Goal: Task Accomplishment & Management: Use online tool/utility

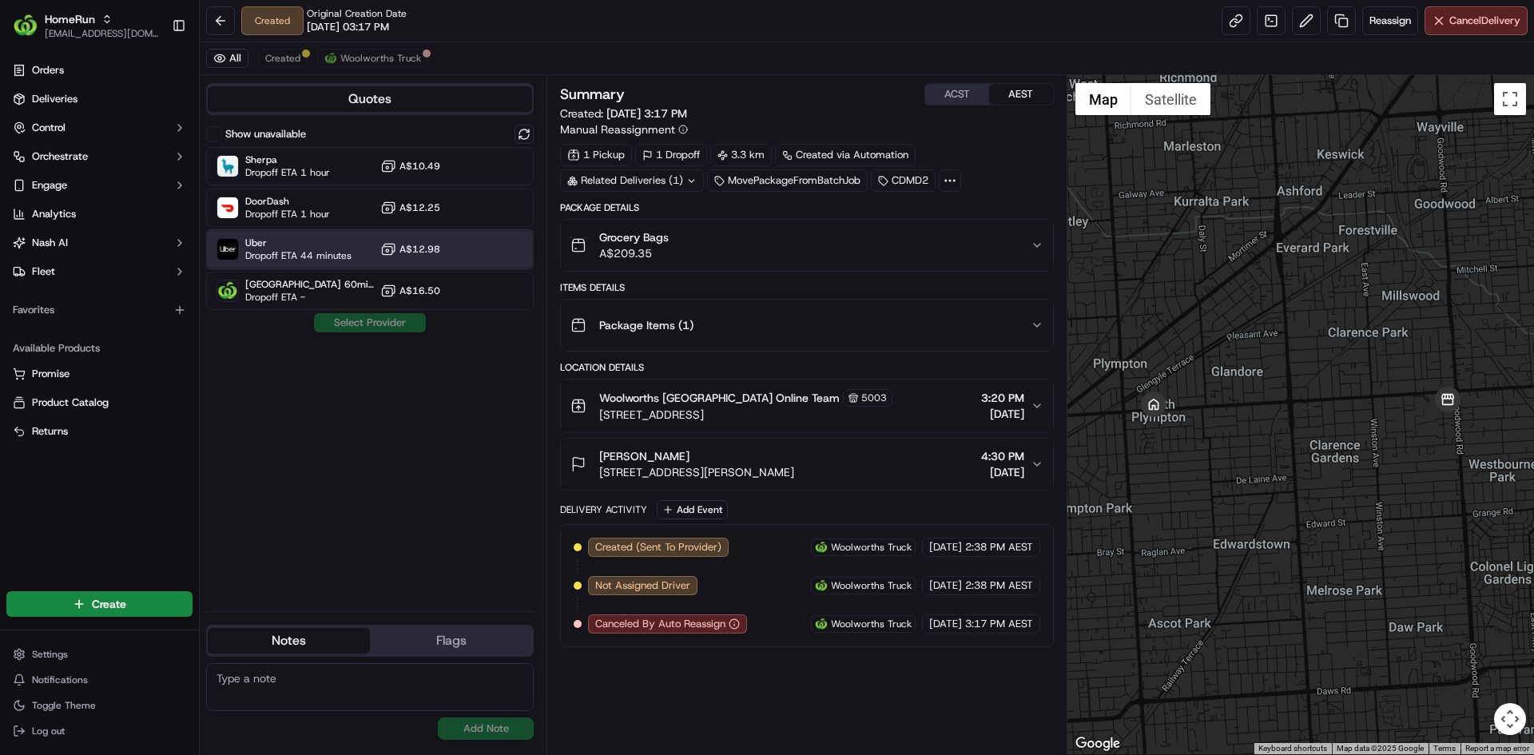
click at [495, 257] on div "Uber Dropoff ETA 44 minutes A$12.98" at bounding box center [370, 249] width 328 height 38
click at [391, 320] on button "Assign Provider" at bounding box center [369, 322] width 113 height 19
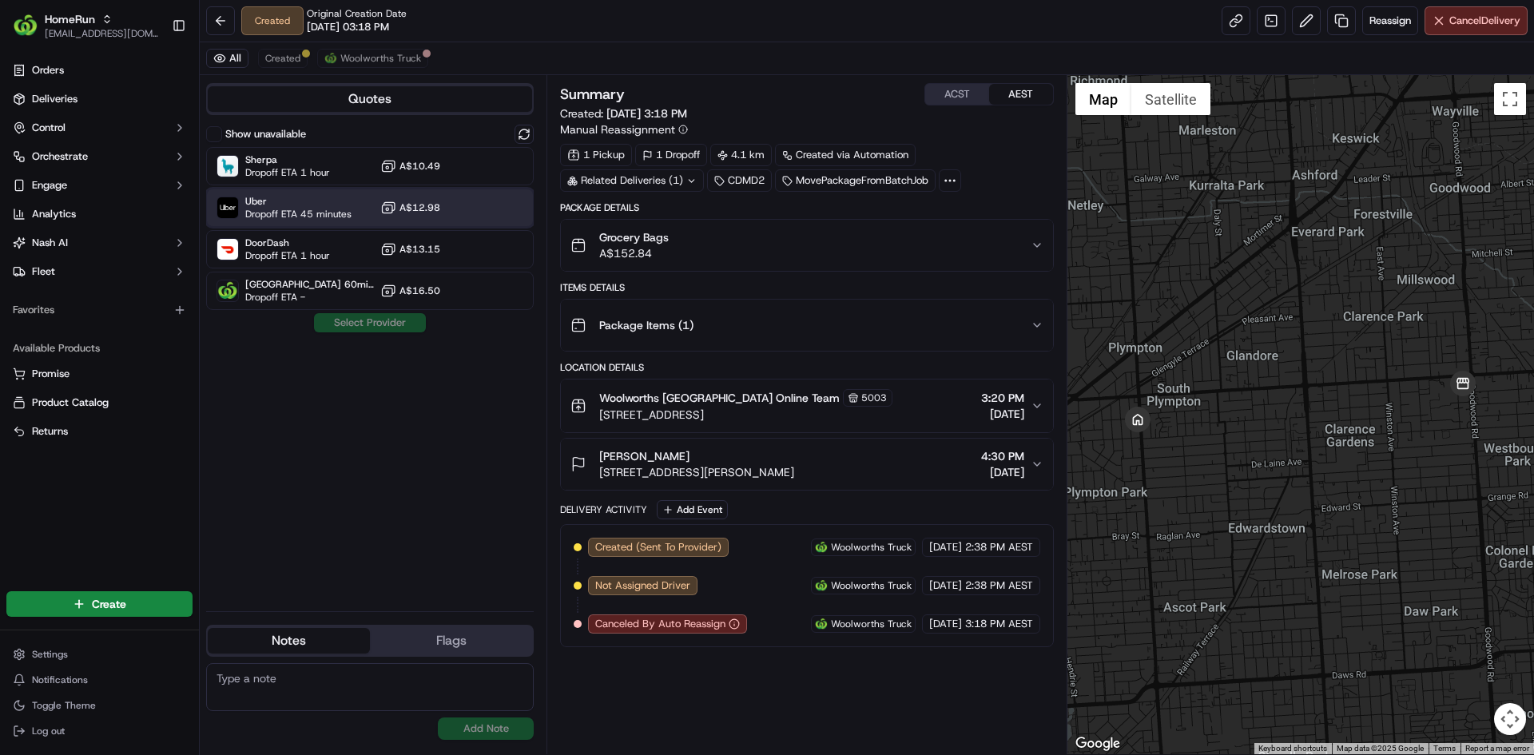
click at [512, 216] on div "Uber Dropoff ETA 45 minutes A$12.98" at bounding box center [370, 208] width 328 height 38
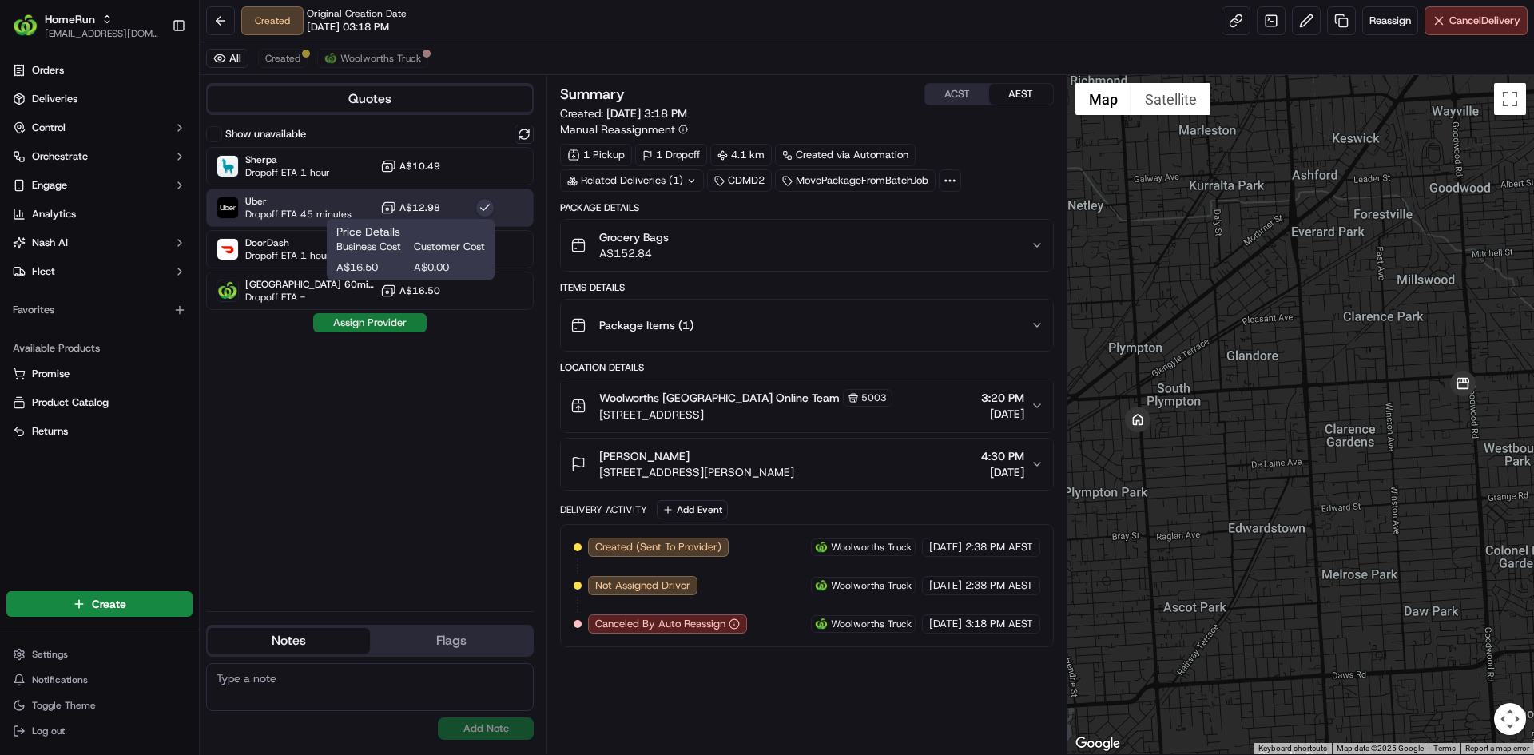
click at [380, 316] on button "Assign Provider" at bounding box center [369, 322] width 113 height 19
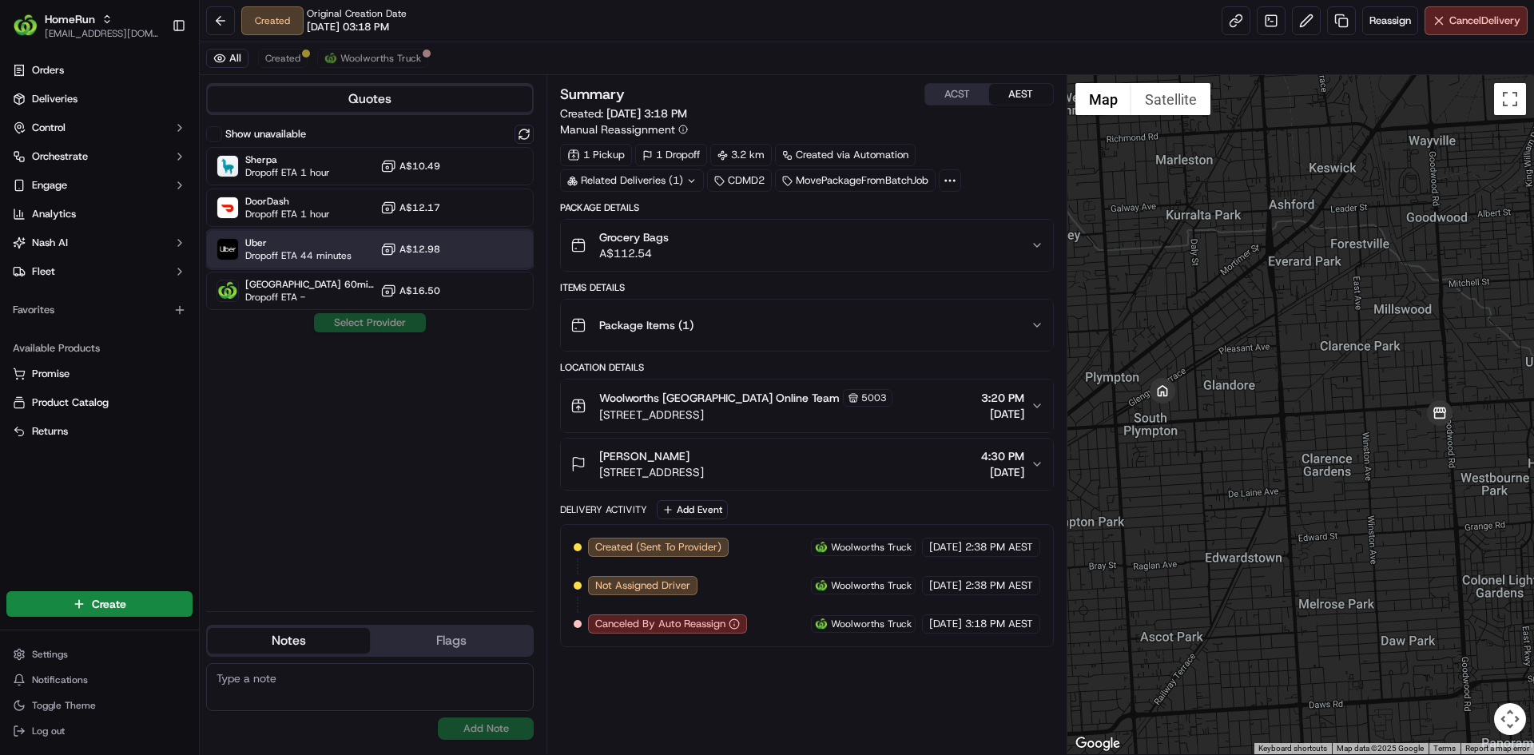
click at [490, 242] on div at bounding box center [484, 249] width 19 height 19
click at [392, 330] on button "Assign Provider" at bounding box center [369, 322] width 113 height 19
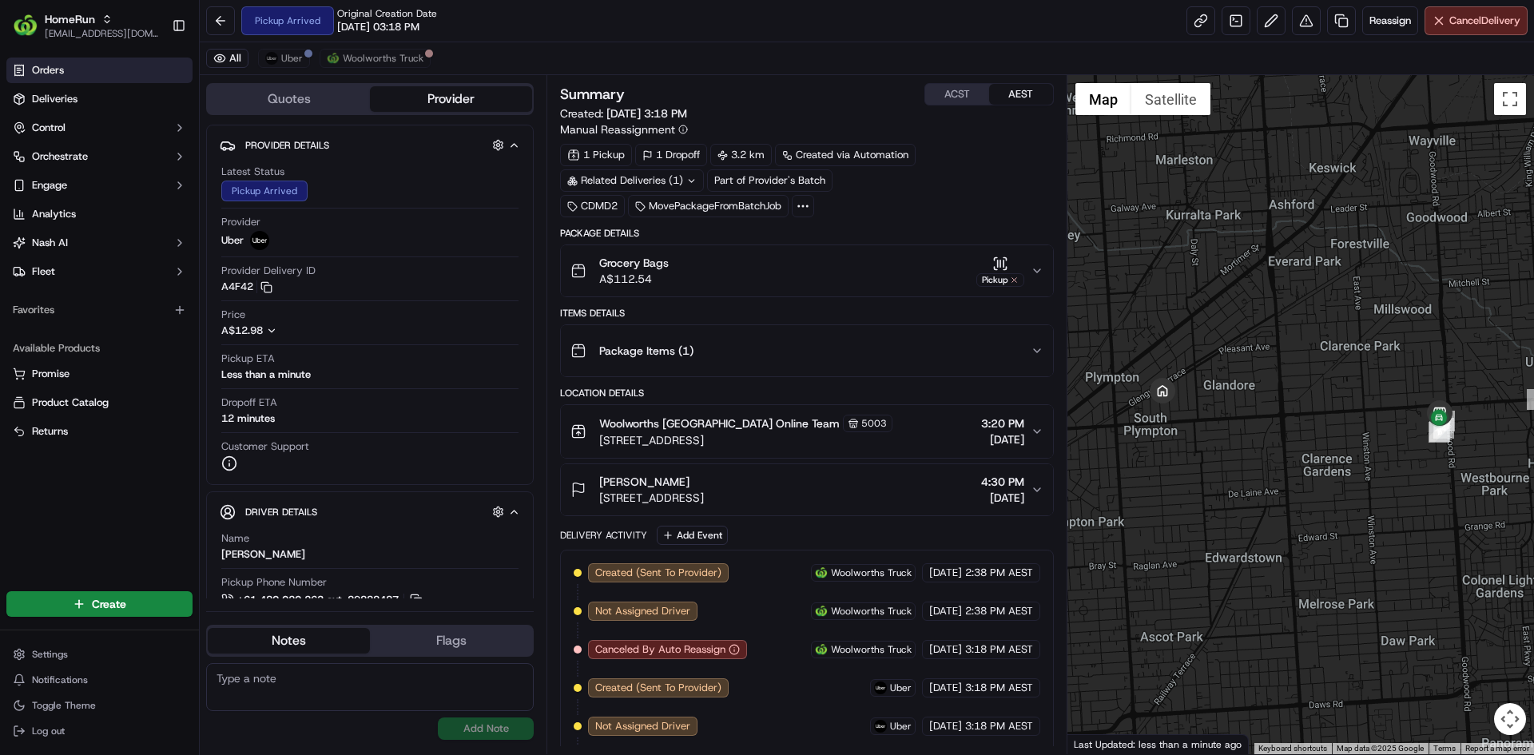
click at [121, 74] on link "Orders" at bounding box center [99, 71] width 186 height 26
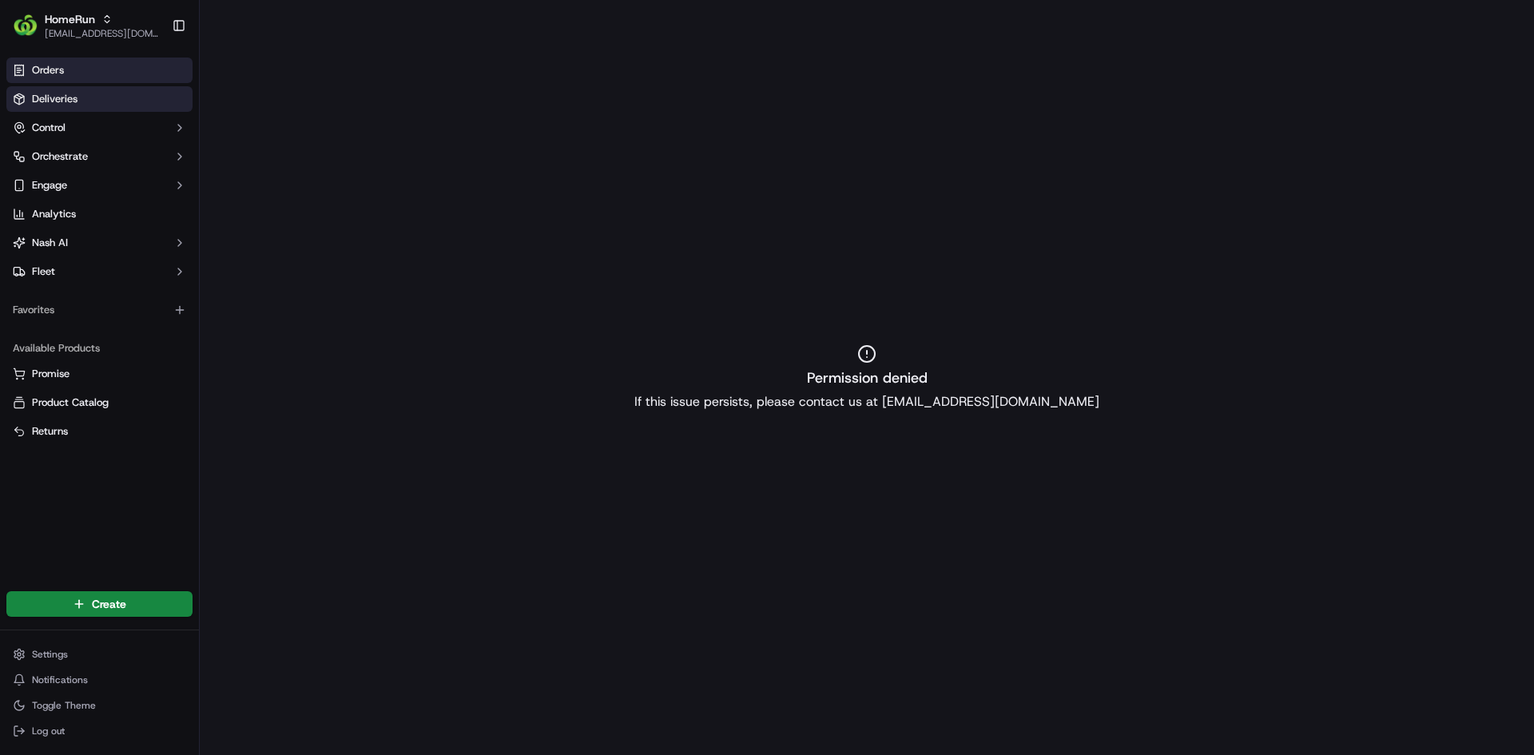
click at [104, 88] on link "Deliveries" at bounding box center [99, 99] width 186 height 26
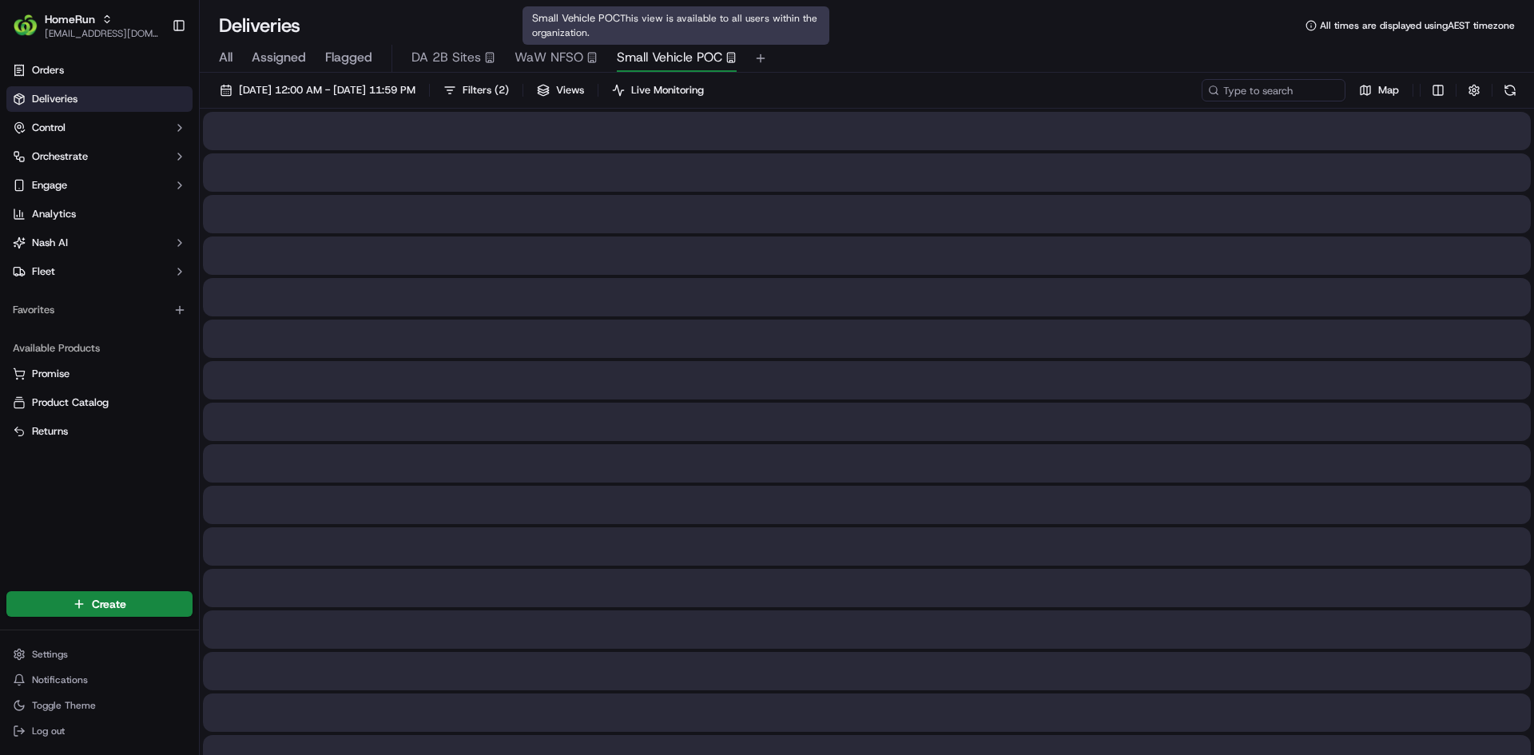
click at [676, 50] on span "Small Vehicle POC" at bounding box center [669, 57] width 105 height 19
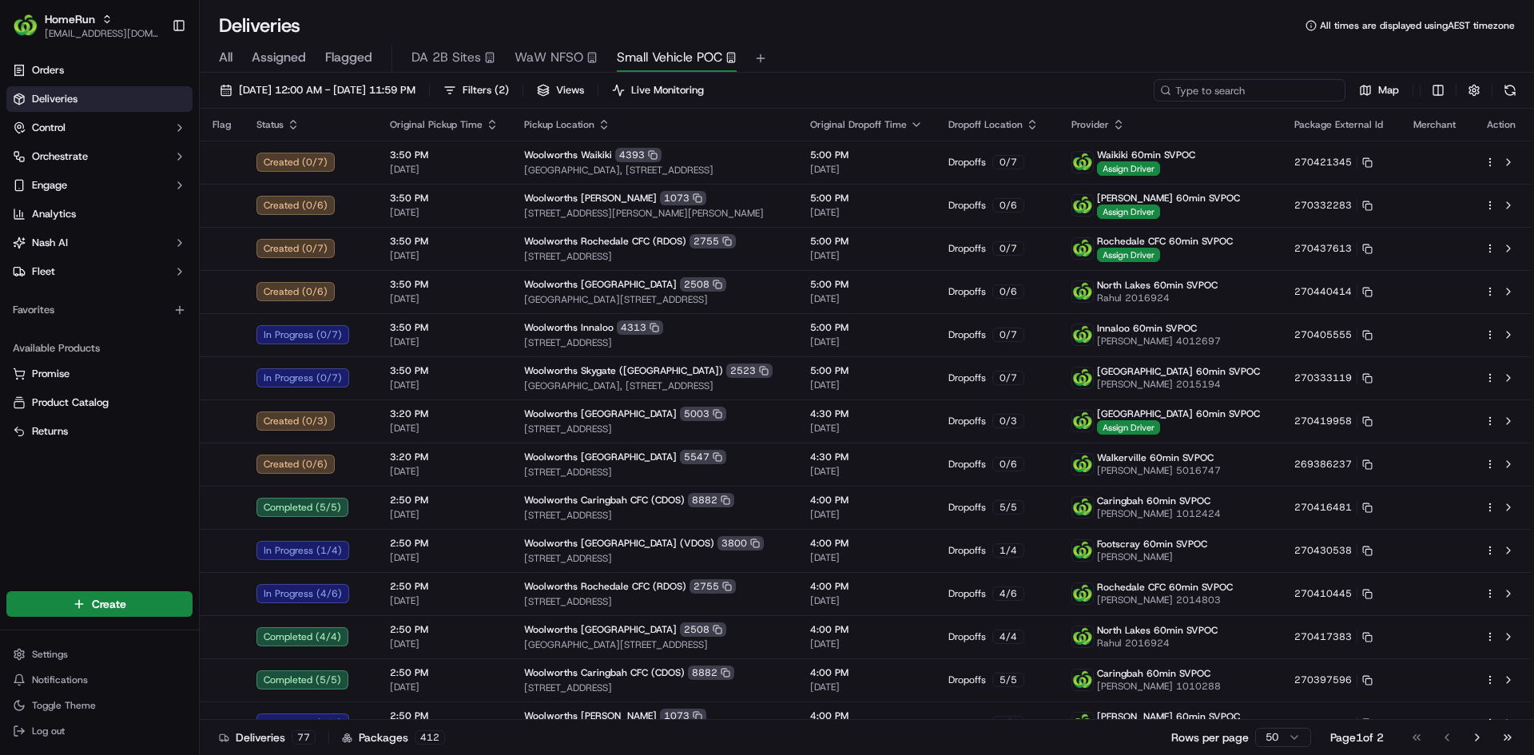
click at [1303, 91] on input at bounding box center [1250, 90] width 192 height 22
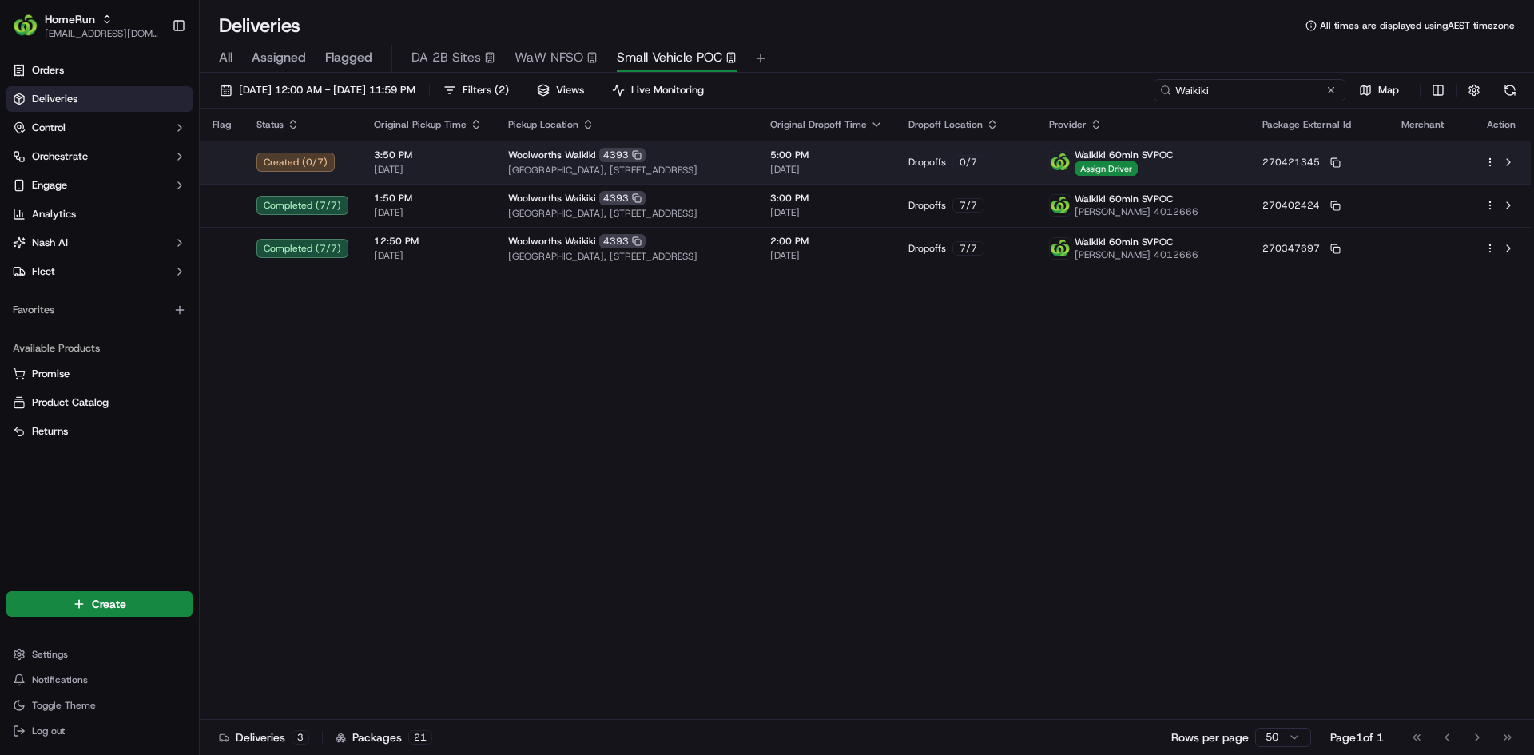
type input "Waikiki"
click at [758, 153] on td "Woolworths Waikiki 4393 Waikiki Village Shopping Centre, 7 Read Street, Waikiki…" at bounding box center [626, 162] width 262 height 43
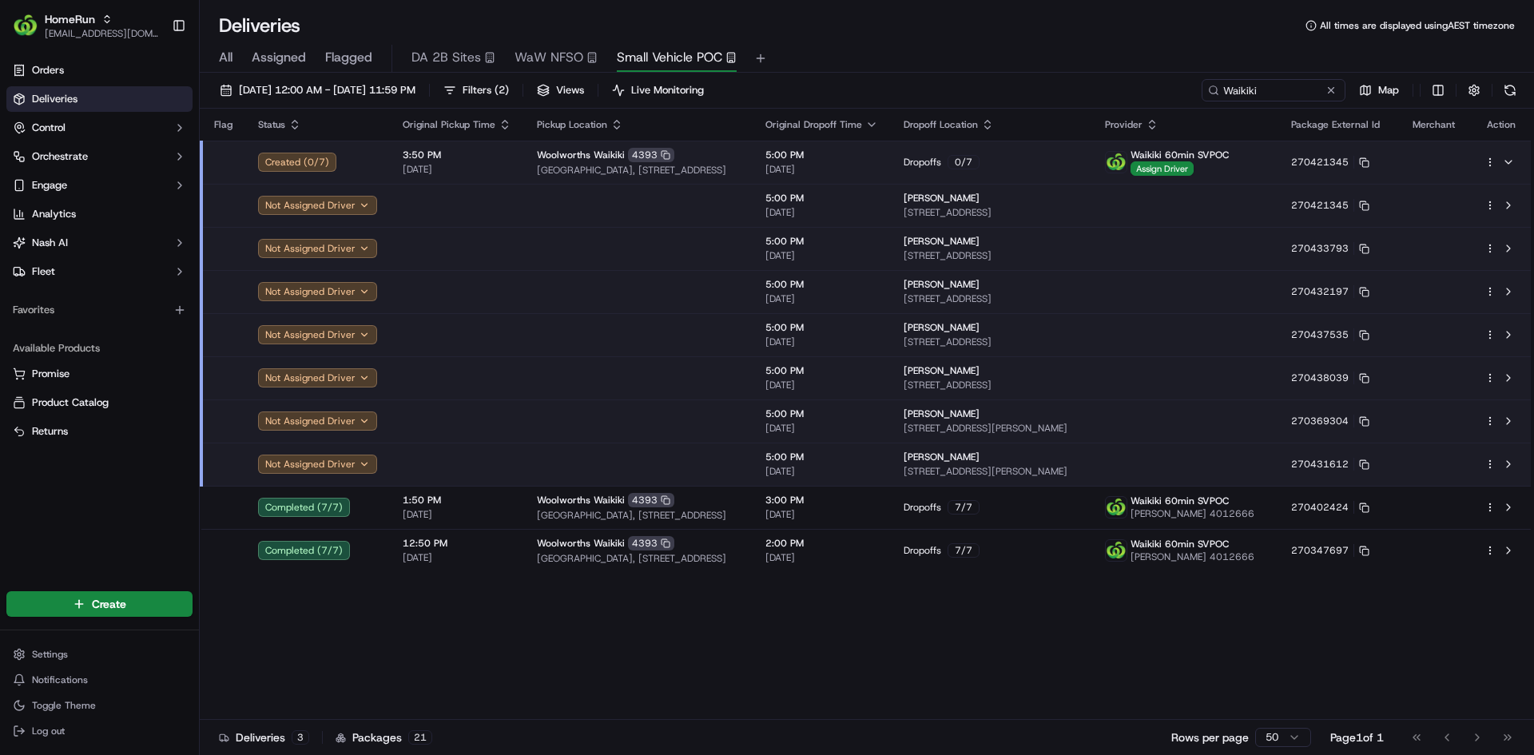
click at [1494, 161] on html "HomeRun mmattar1@woolworths.com.au Toggle Sidebar Orders Deliveries Control Orc…" at bounding box center [767, 377] width 1534 height 755
click at [1426, 213] on span "Delivery Details" at bounding box center [1420, 212] width 71 height 13
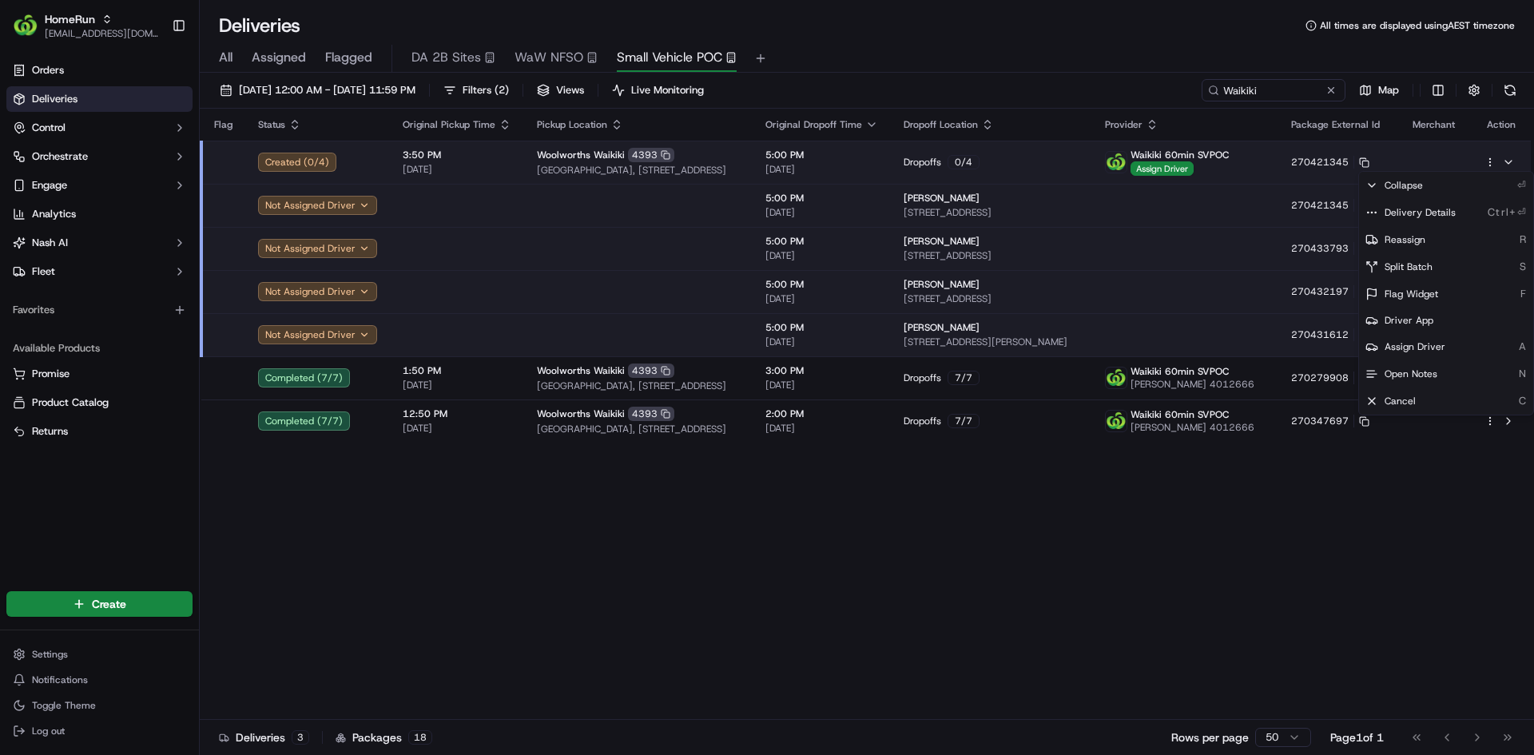
click at [1330, 85] on html "HomeRun mmattar1@woolworths.com.au Toggle Sidebar Orders Deliveries Control Orc…" at bounding box center [767, 377] width 1534 height 755
click at [1334, 88] on button at bounding box center [1331, 90] width 16 height 16
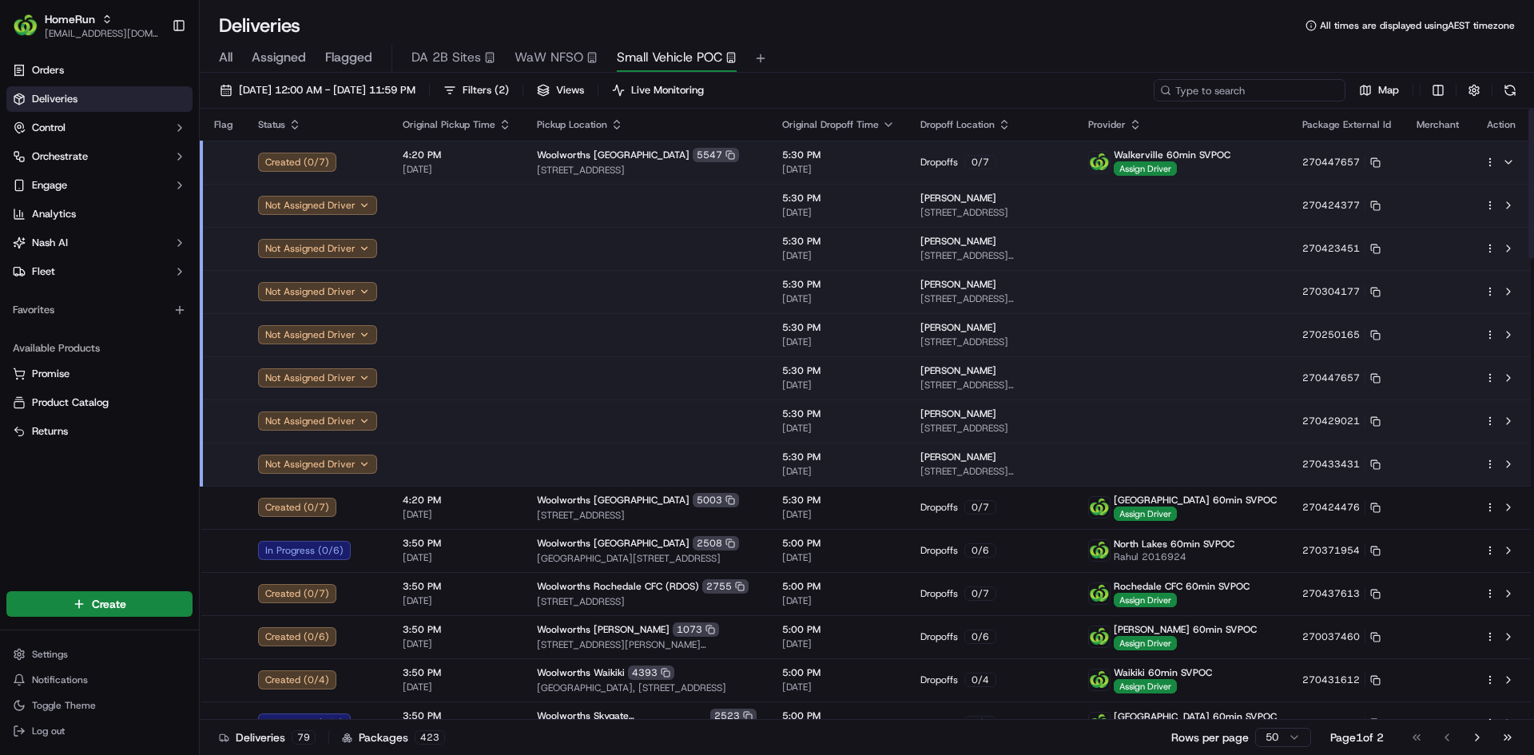
click at [1279, 82] on input at bounding box center [1250, 90] width 192 height 22
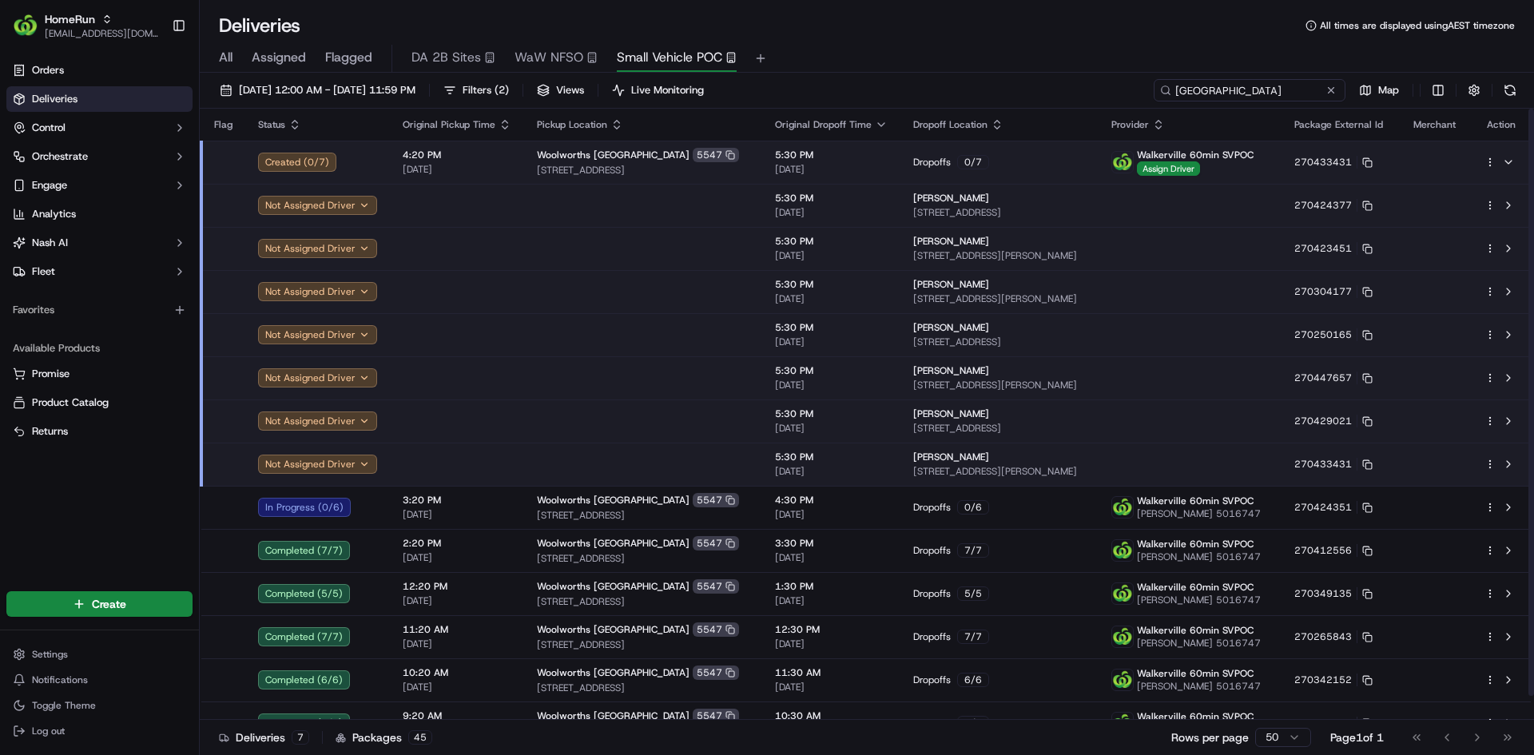
type input "Walkerville"
click at [1492, 164] on html "HomeRun mmattar1@woolworths.com.au Toggle Sidebar Orders Deliveries Control Orc…" at bounding box center [767, 377] width 1534 height 755
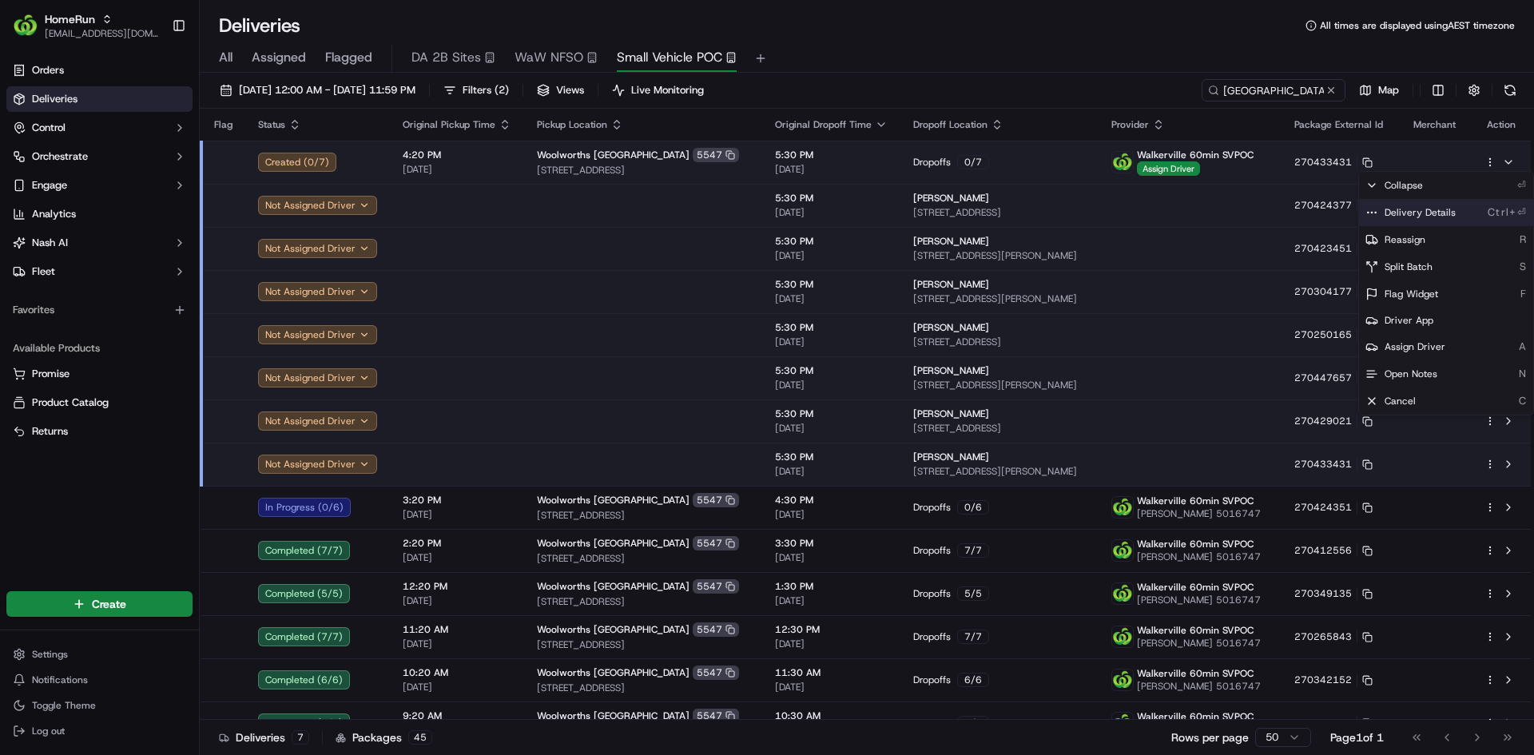
click at [1433, 214] on span "Delivery Details" at bounding box center [1420, 212] width 71 height 13
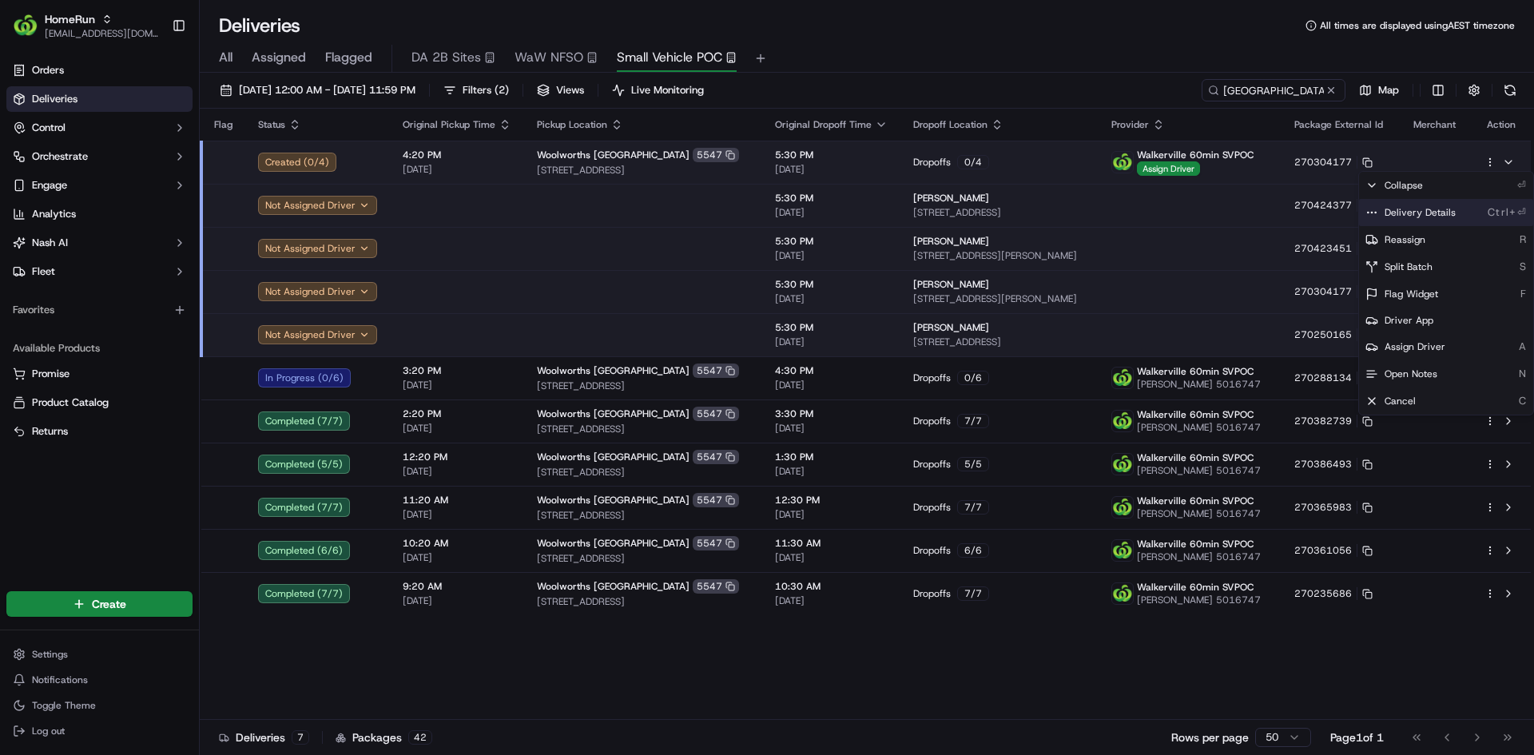
click at [1430, 207] on span "Delivery Details" at bounding box center [1420, 212] width 71 height 13
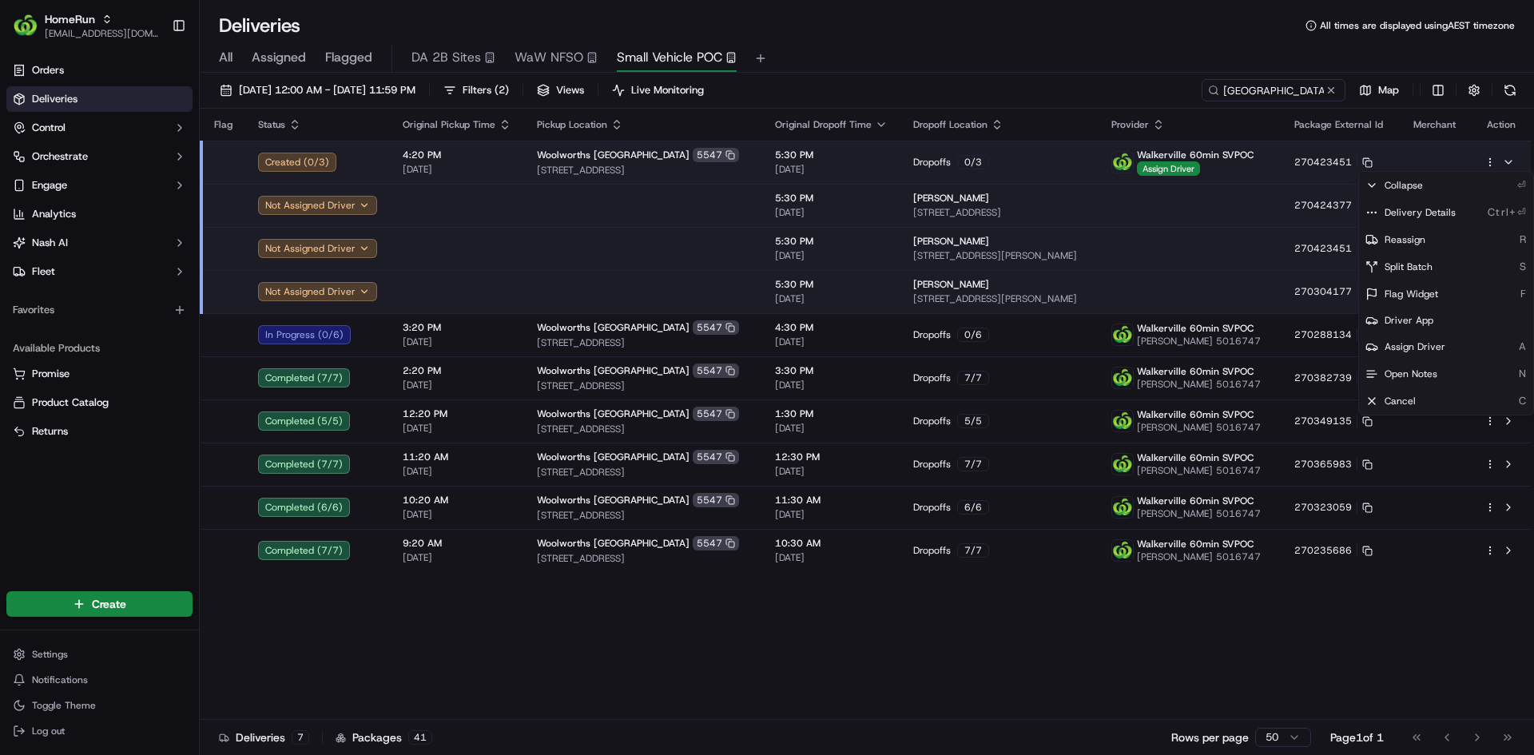
click at [1331, 87] on html "HomeRun mmattar1@woolworths.com.au Toggle Sidebar Orders Deliveries Control Orc…" at bounding box center [767, 377] width 1534 height 755
click at [1331, 87] on button at bounding box center [1331, 90] width 16 height 16
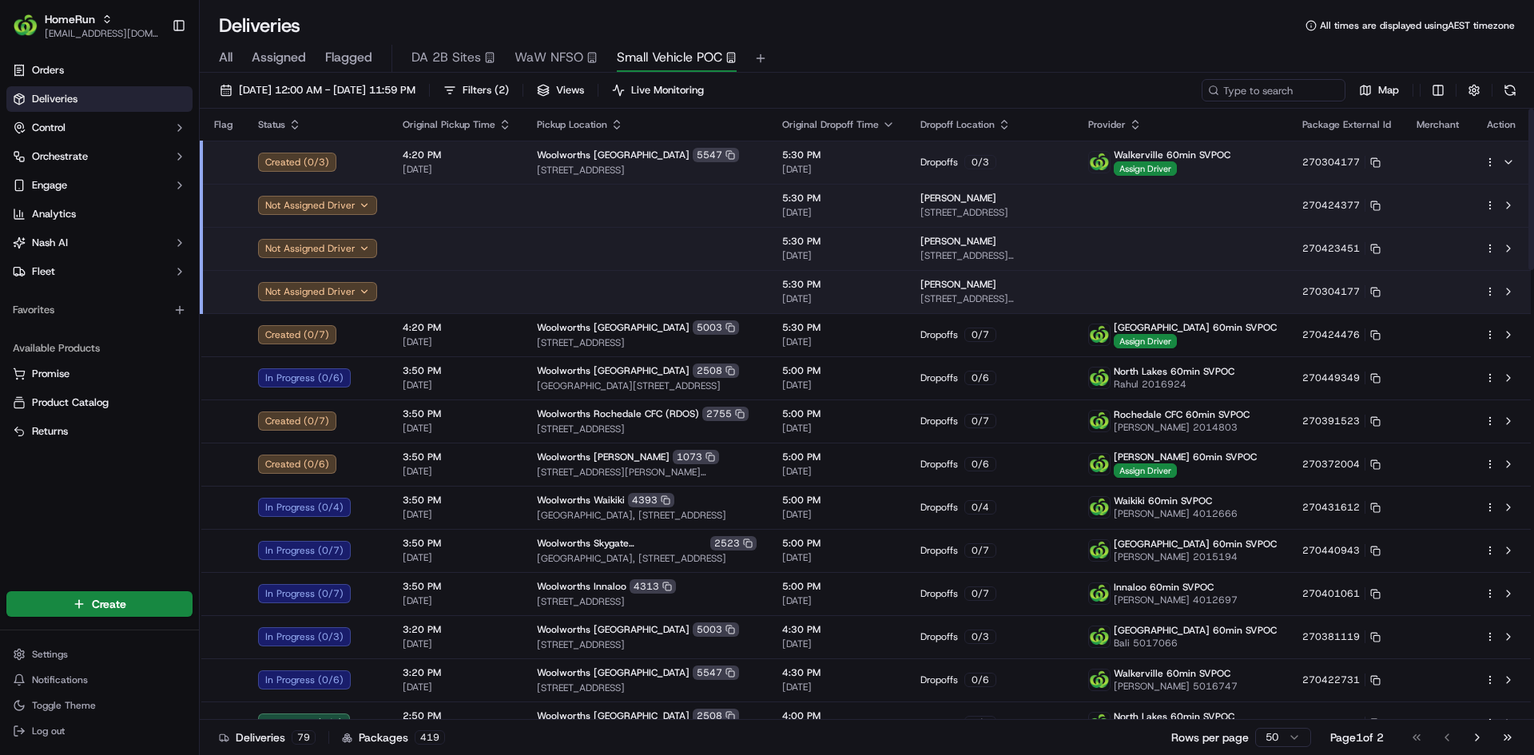
click at [1040, 161] on div "Dropoffs 0 / 3" at bounding box center [992, 162] width 142 height 14
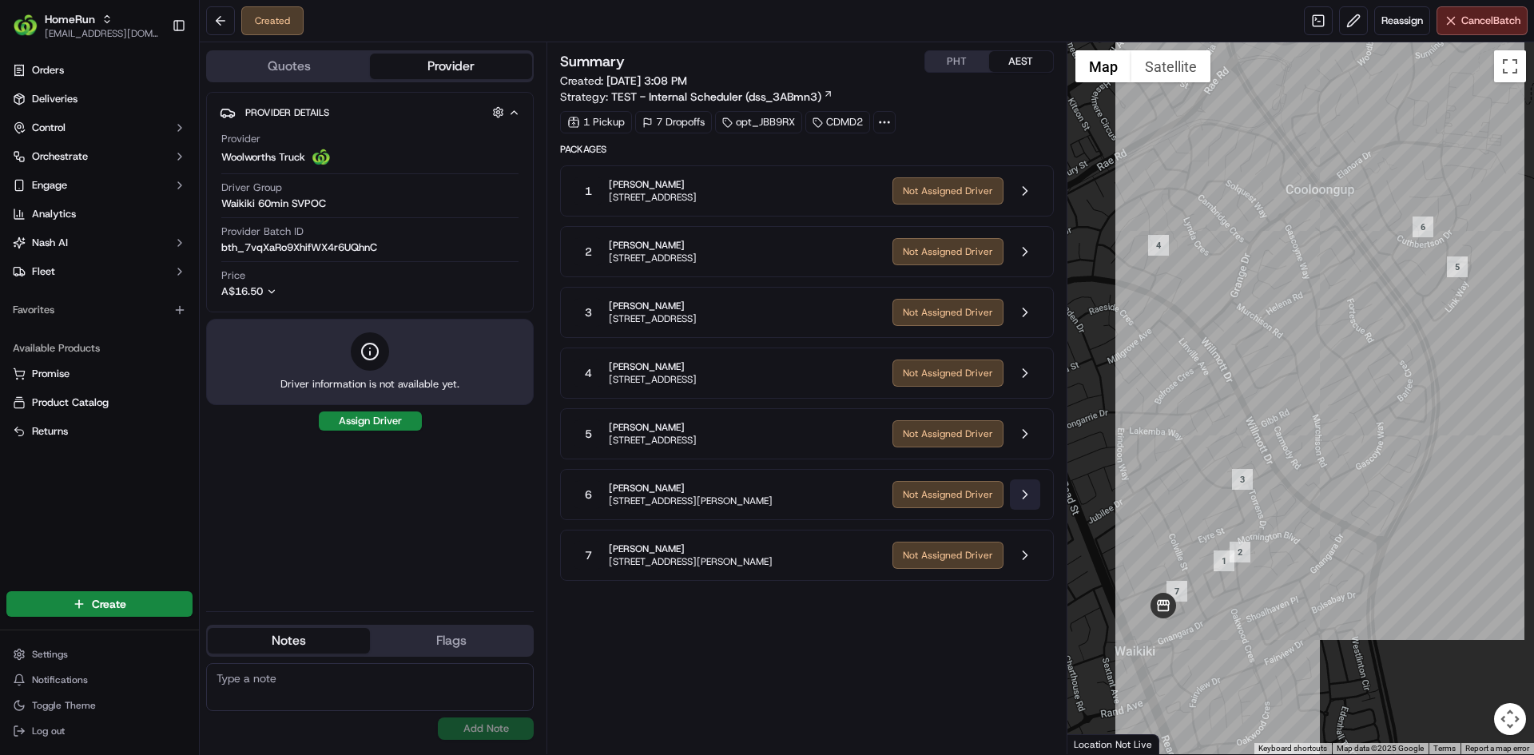
click at [1025, 496] on button at bounding box center [1025, 494] width 30 height 30
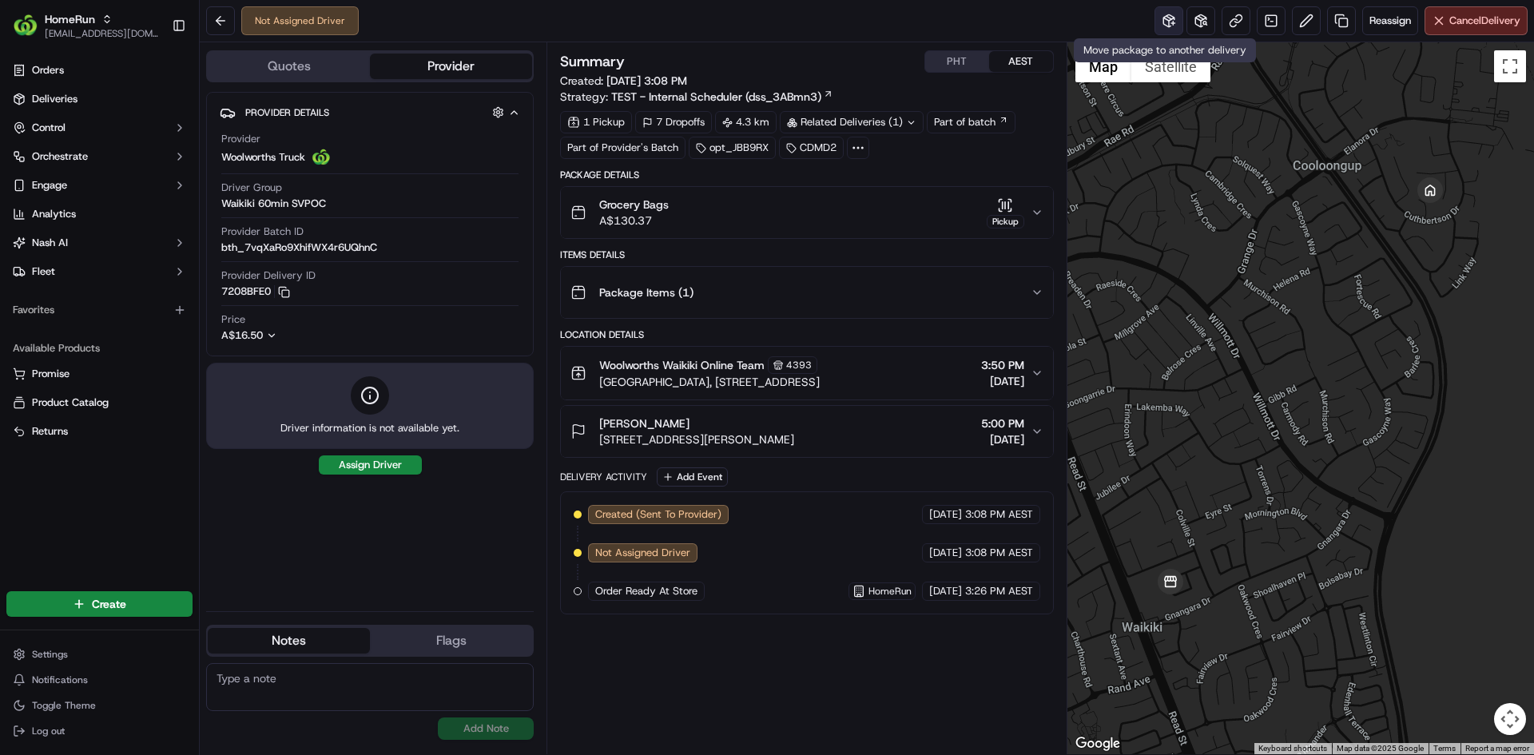
click at [1164, 14] on button at bounding box center [1169, 20] width 29 height 29
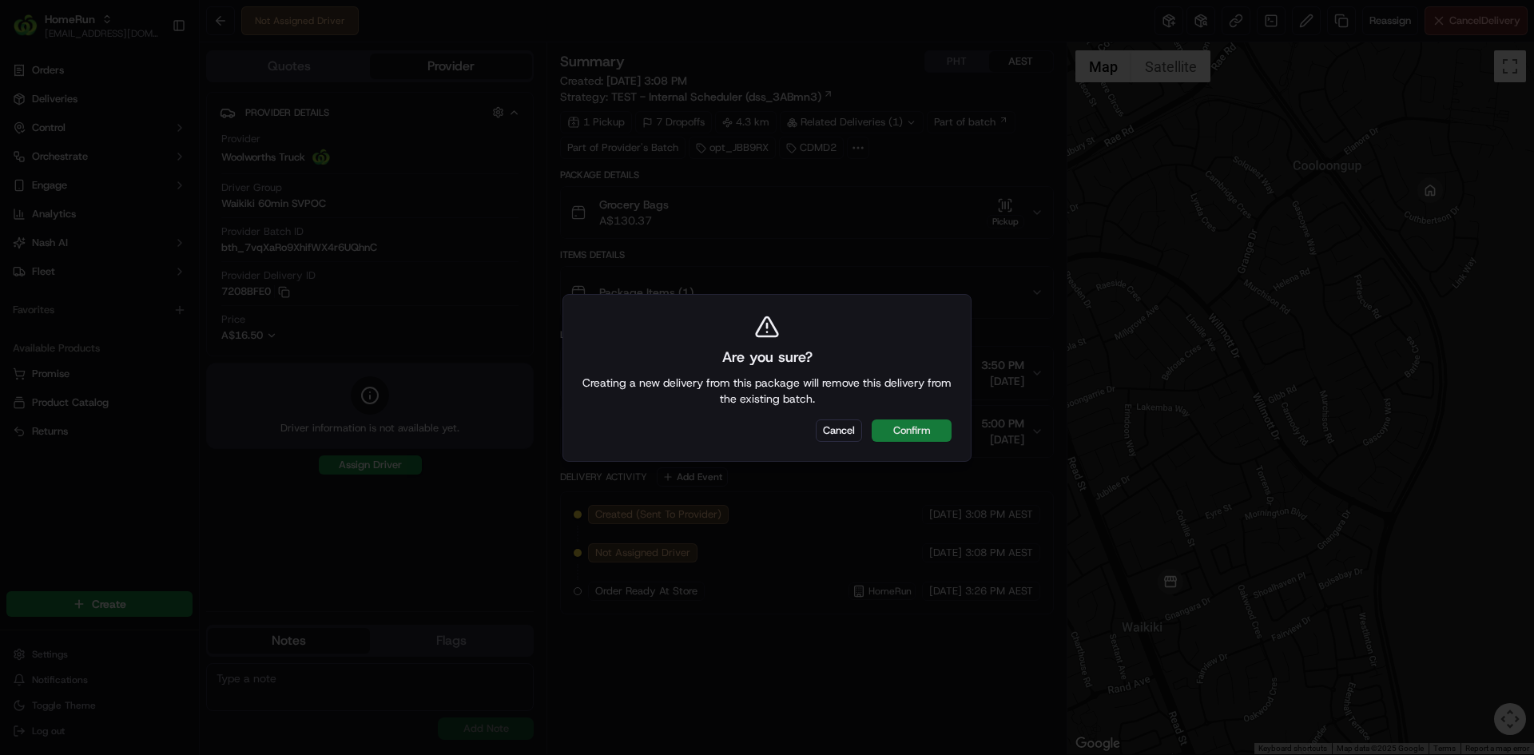
click at [917, 427] on button "Confirm" at bounding box center [912, 431] width 80 height 22
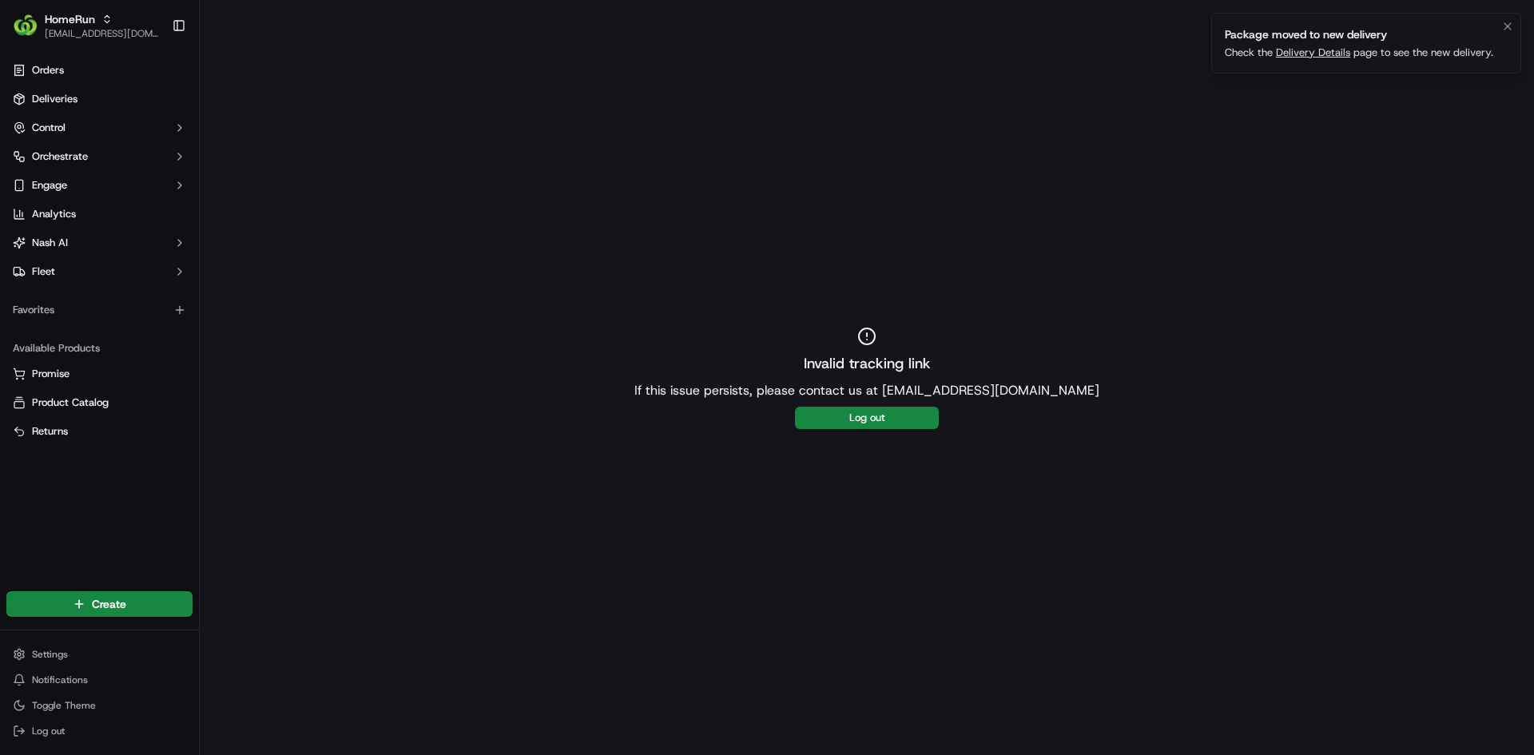
click at [1311, 46] on link "Delivery Details" at bounding box center [1313, 53] width 74 height 14
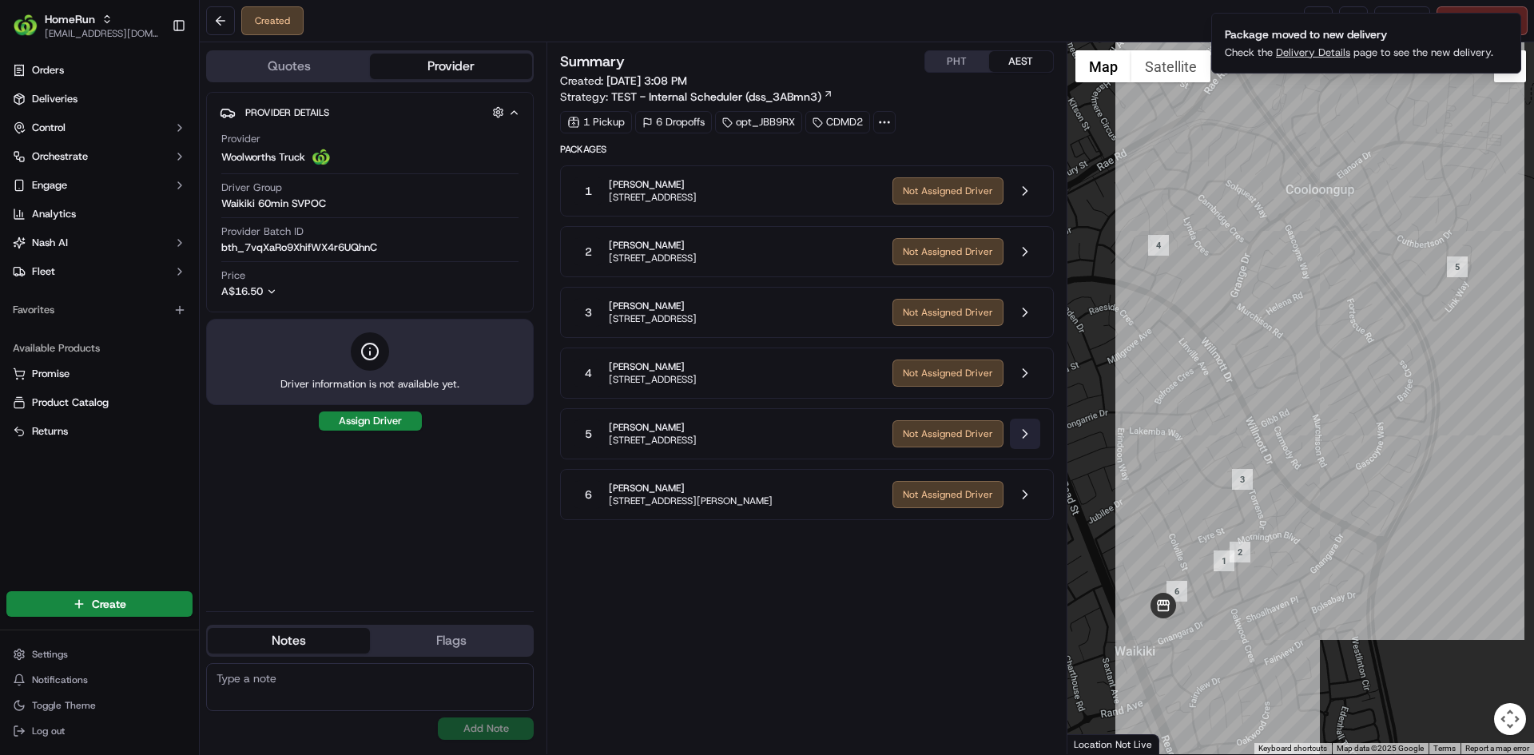
click at [1022, 434] on button at bounding box center [1025, 434] width 30 height 30
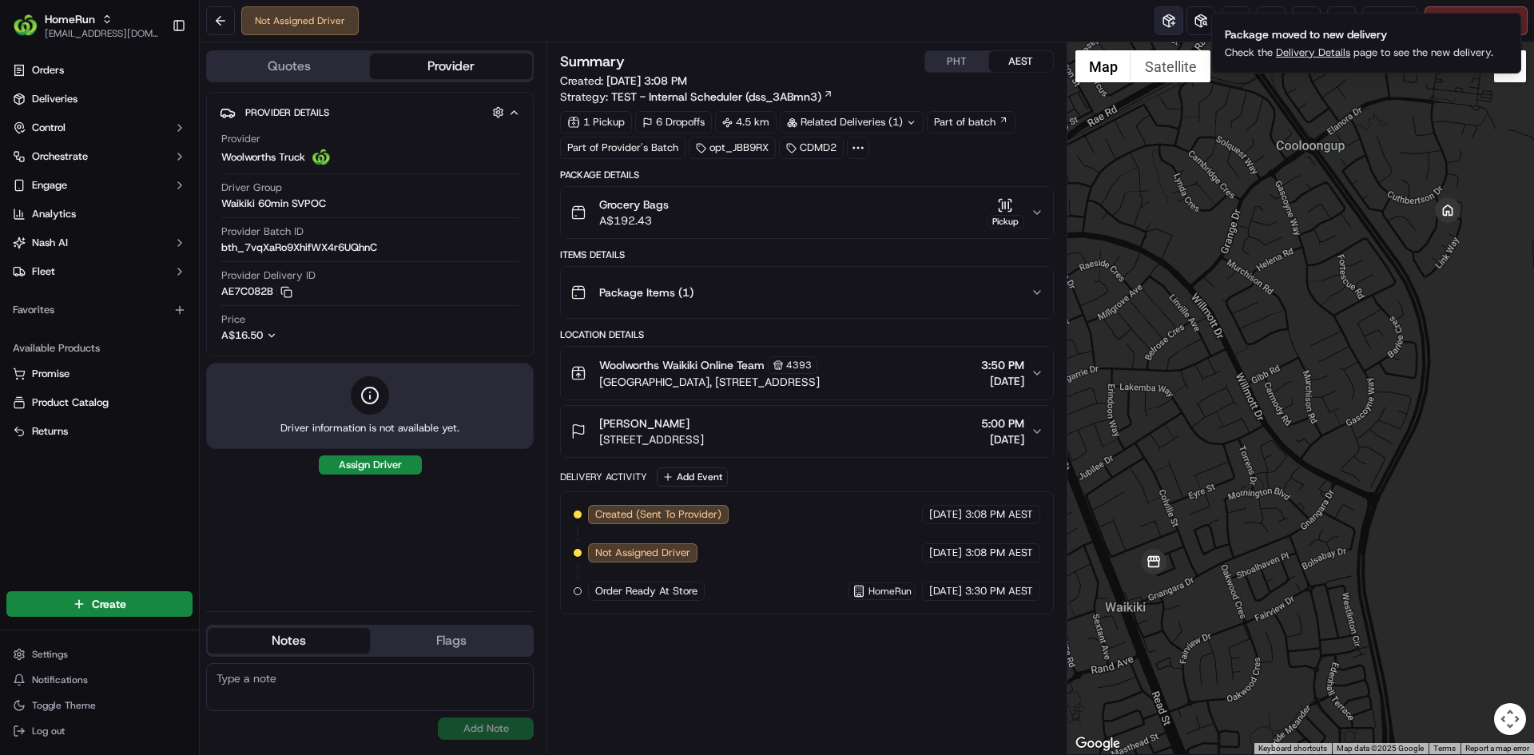
click at [1166, 22] on button at bounding box center [1169, 20] width 29 height 29
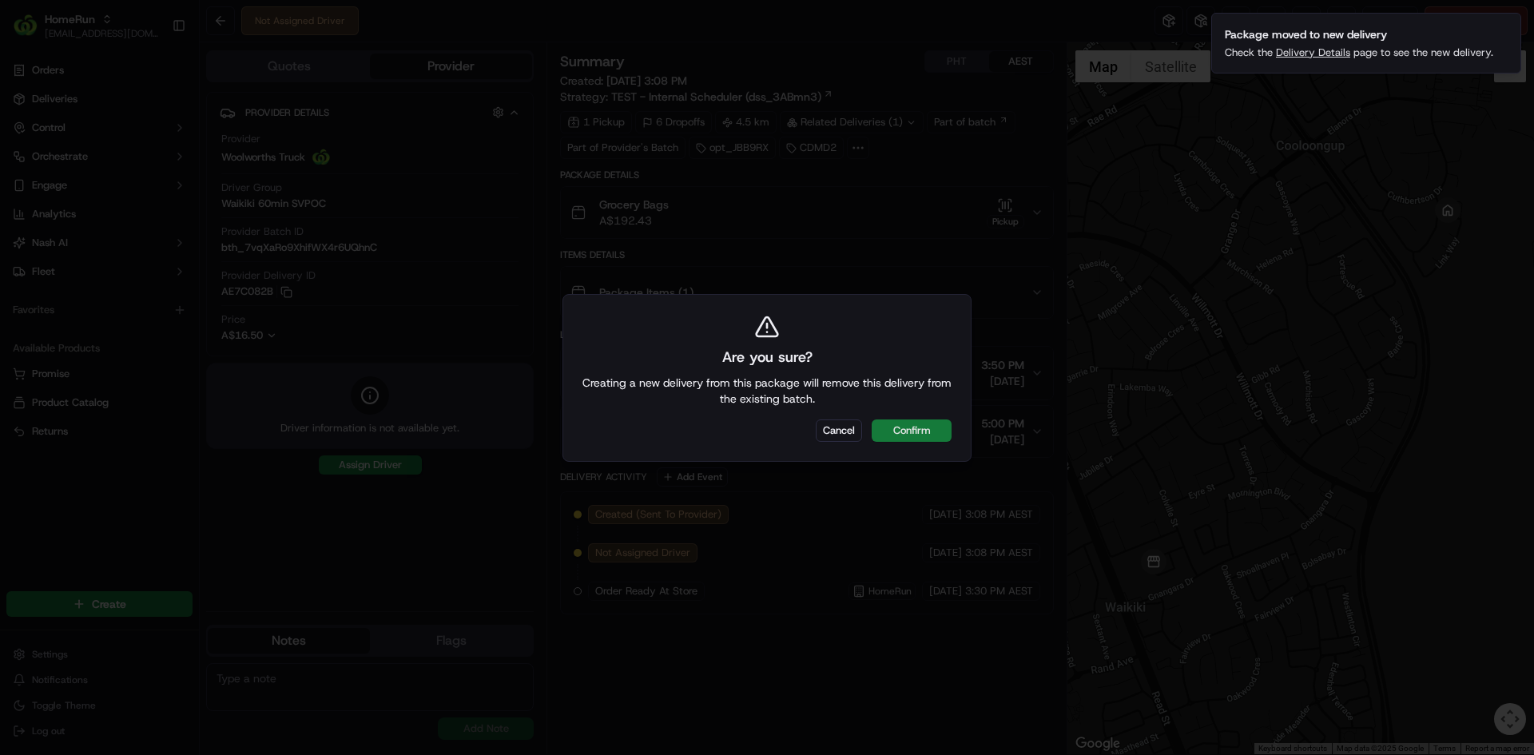
click at [937, 423] on button "Confirm" at bounding box center [912, 431] width 80 height 22
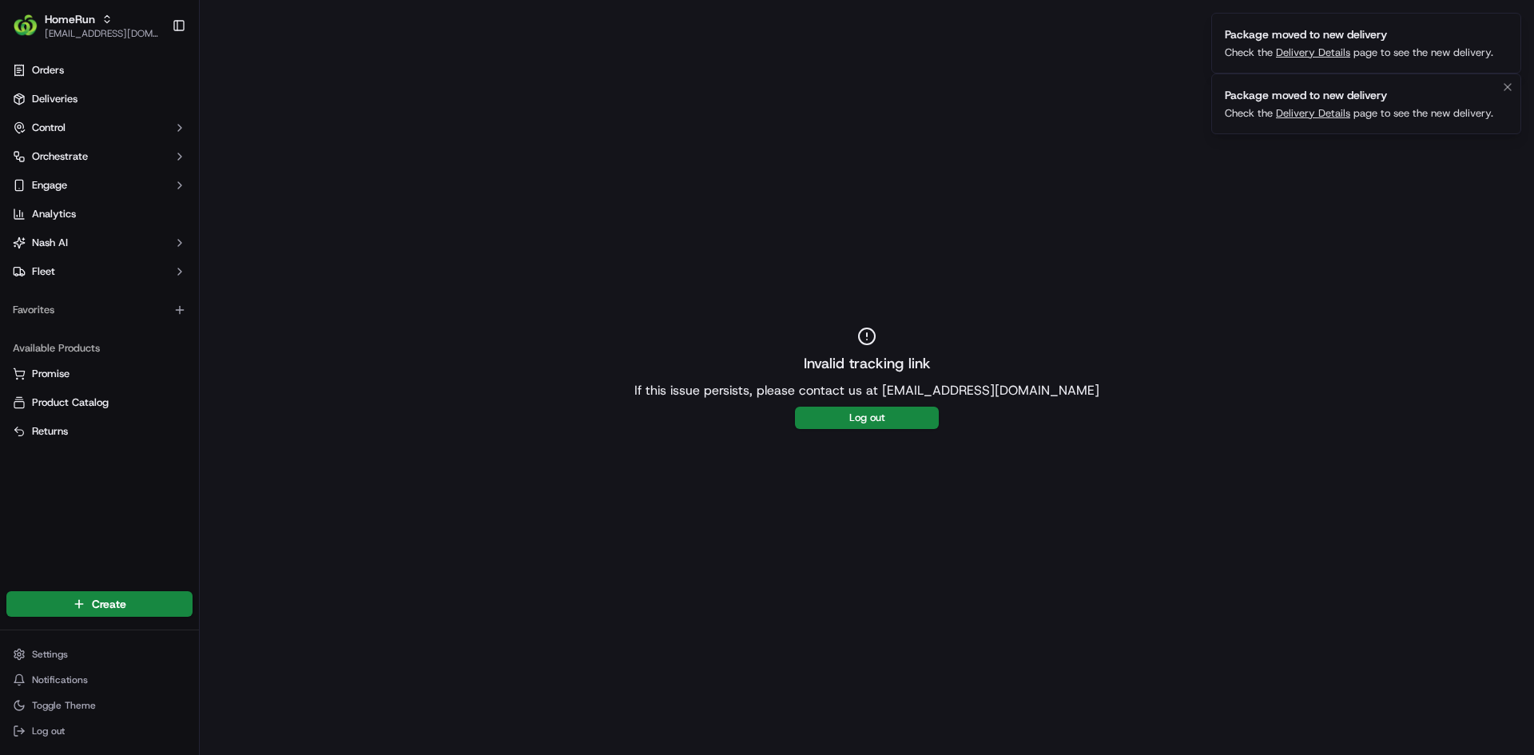
click at [1331, 110] on link "Delivery Details" at bounding box center [1313, 113] width 74 height 14
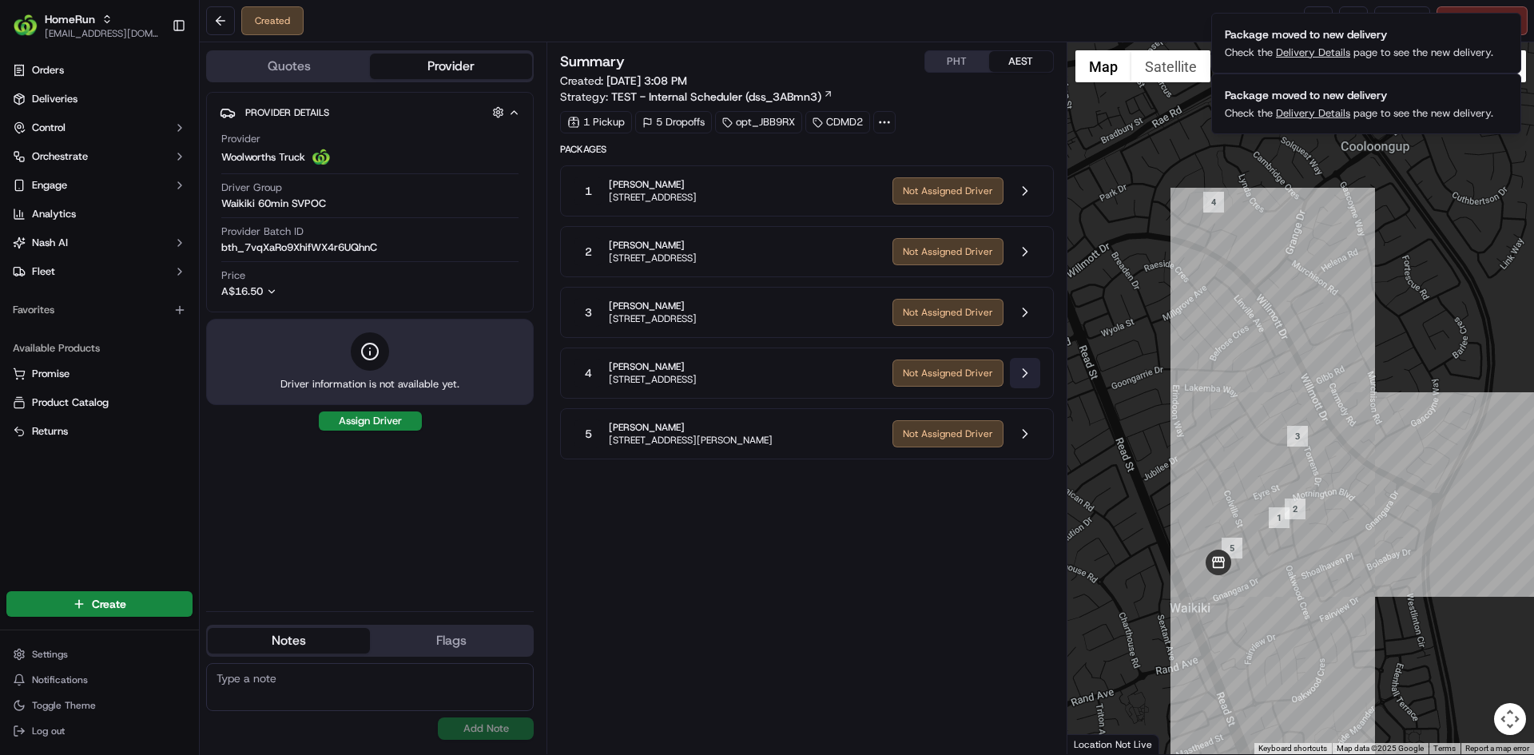
click at [1027, 364] on button at bounding box center [1025, 373] width 30 height 30
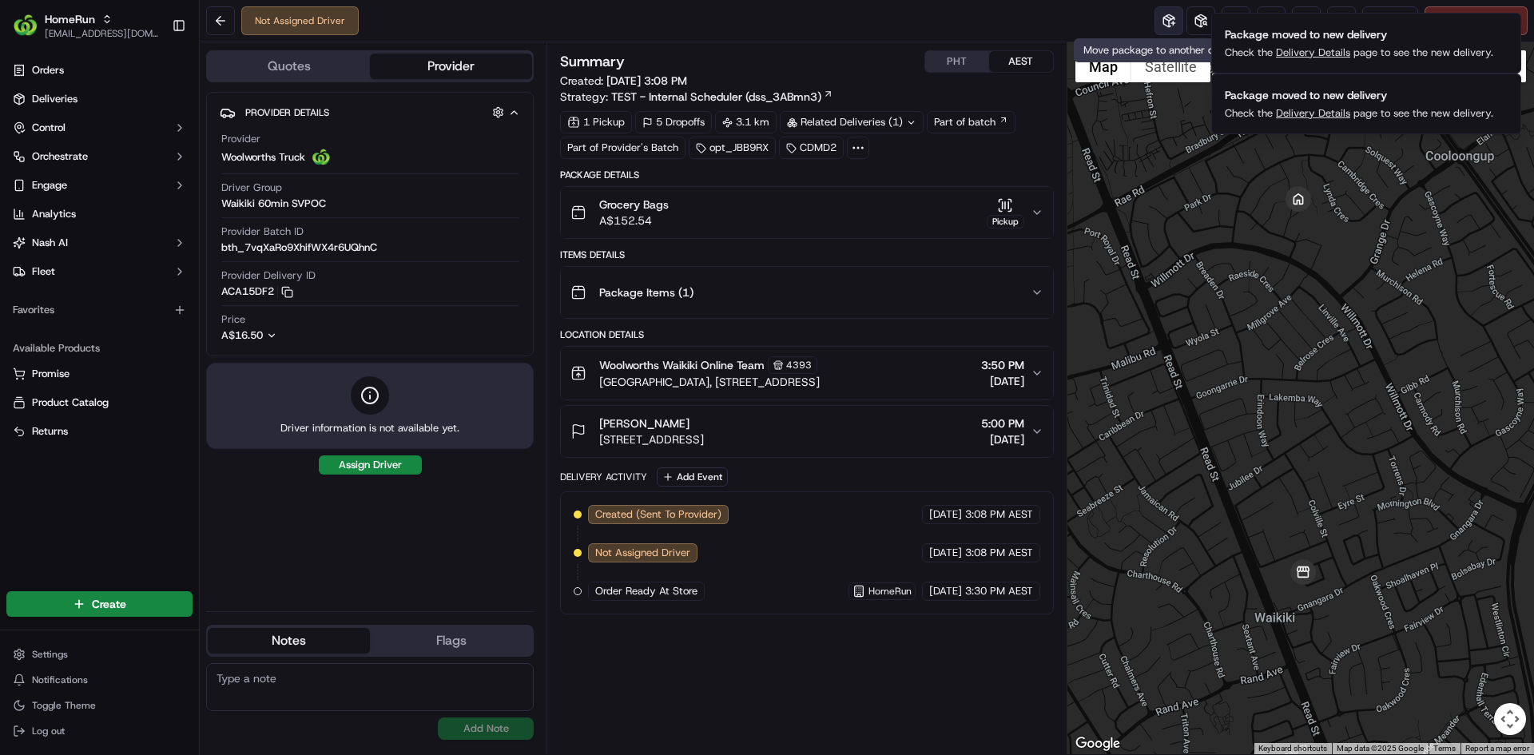
click at [1155, 22] on button at bounding box center [1169, 20] width 29 height 29
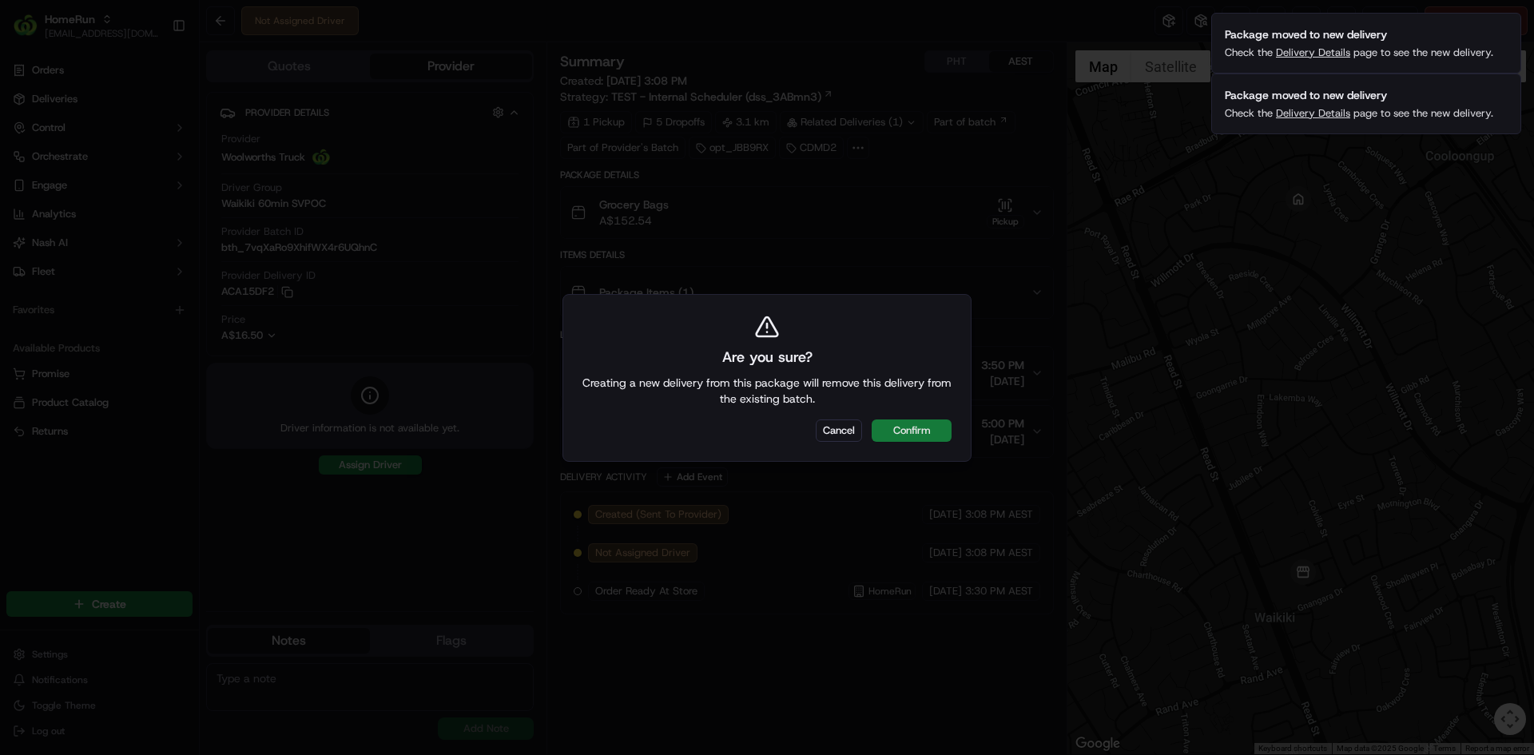
click at [902, 423] on button "Confirm" at bounding box center [912, 431] width 80 height 22
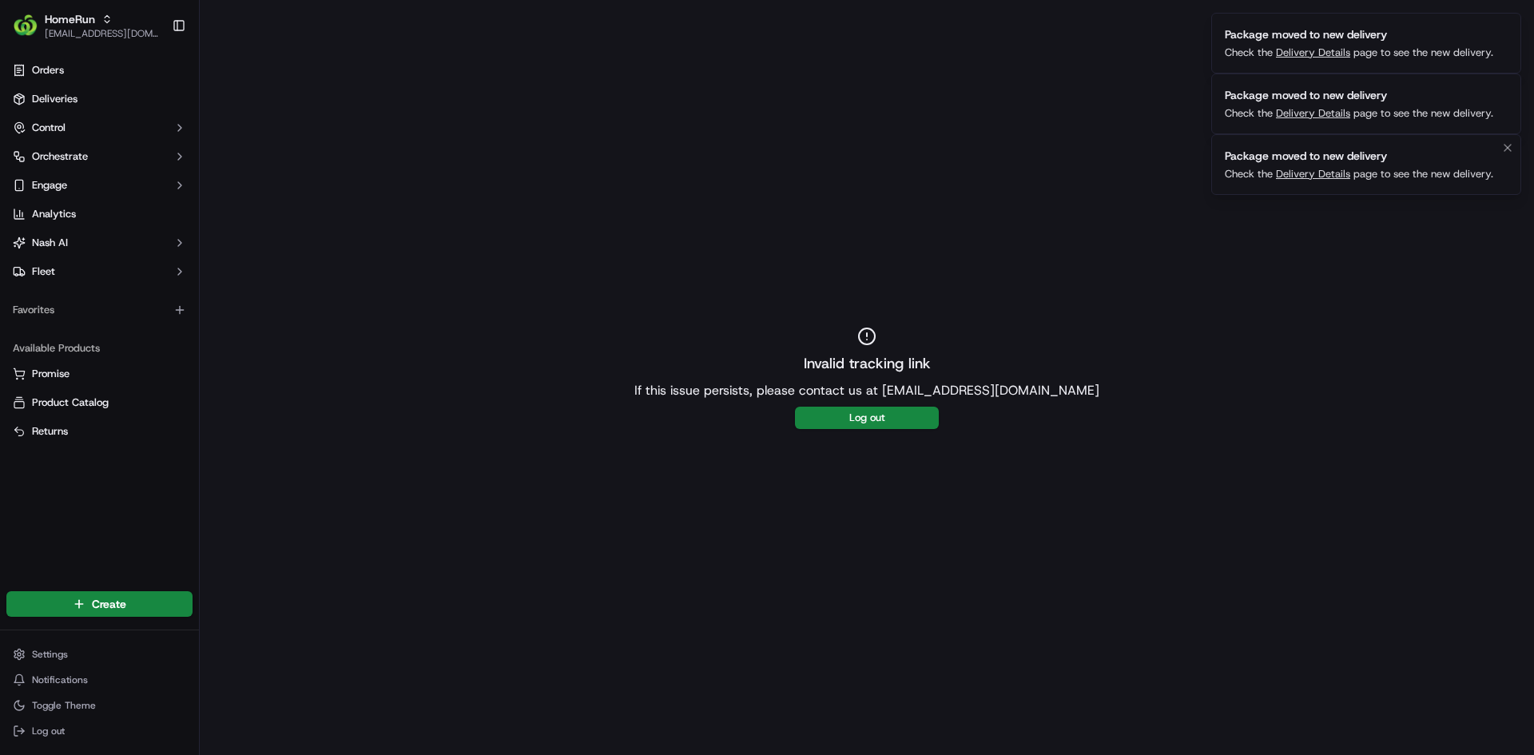
click at [1325, 168] on link "Delivery Details" at bounding box center [1313, 174] width 74 height 14
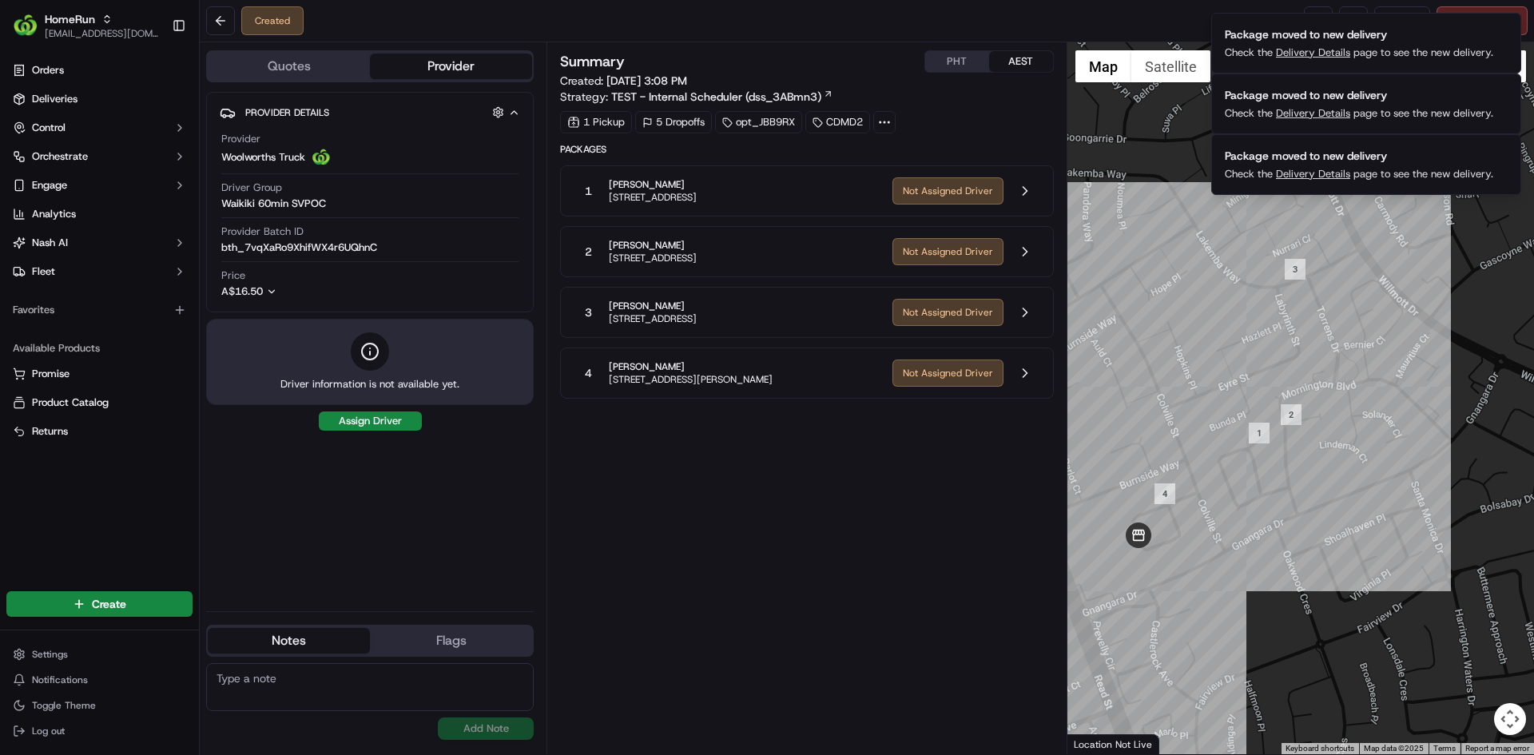
drag, startPoint x: 1324, startPoint y: 335, endPoint x: 1240, endPoint y: 404, distance: 108.5
click at [1240, 404] on div at bounding box center [1301, 398] width 467 height 712
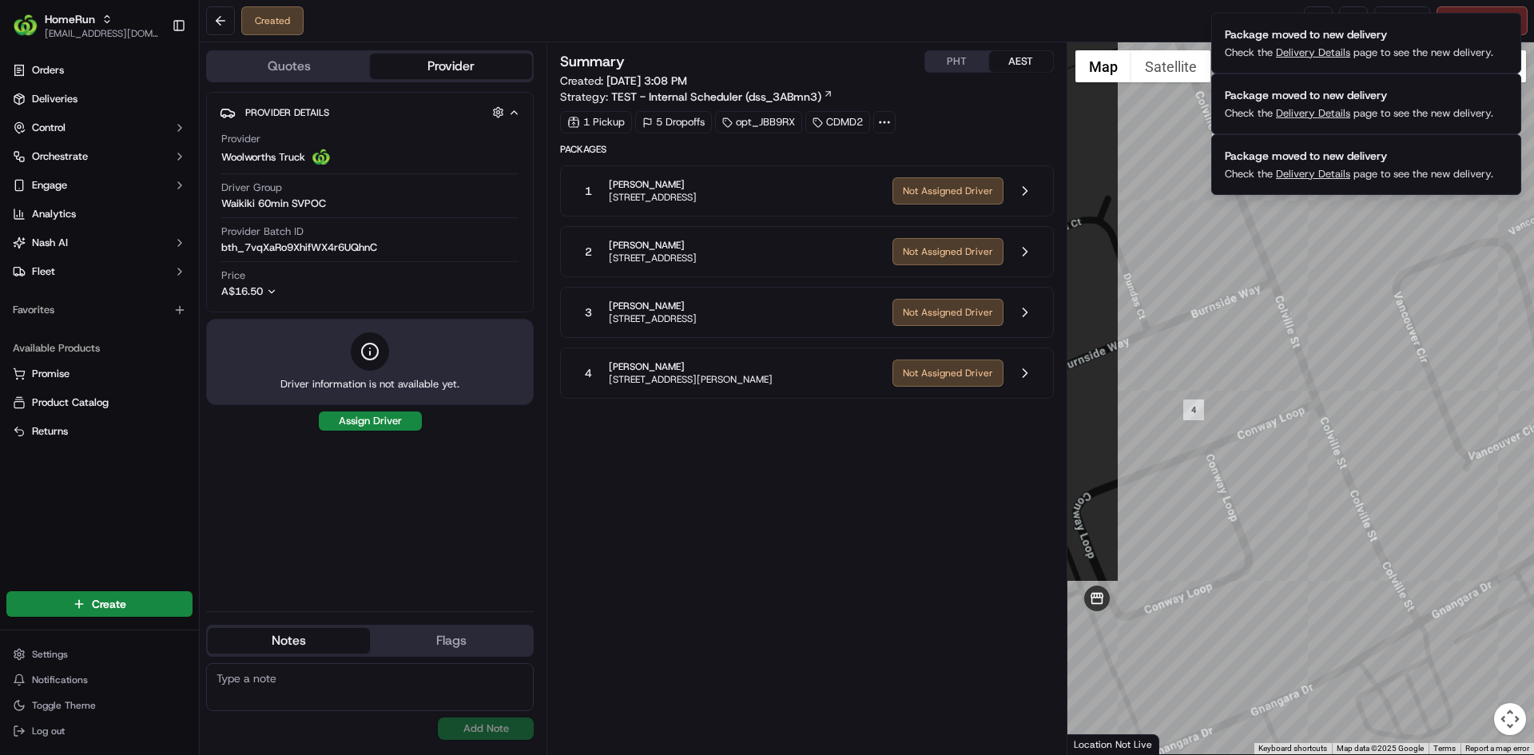
drag, startPoint x: 1137, startPoint y: 536, endPoint x: 1252, endPoint y: 515, distance: 116.9
click at [1252, 515] on div at bounding box center [1301, 398] width 467 height 712
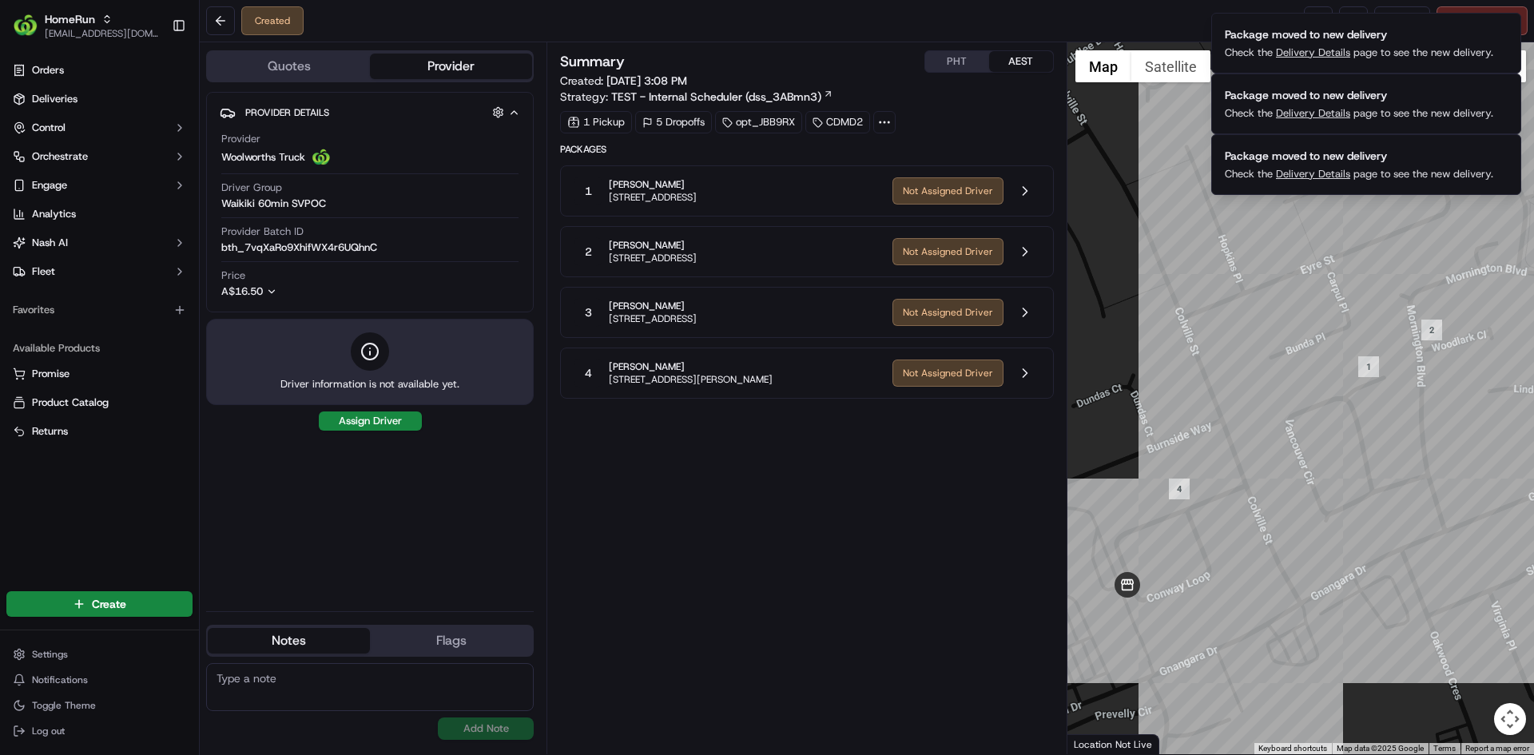
drag, startPoint x: 1219, startPoint y: 537, endPoint x: 1138, endPoint y: 560, distance: 84.7
click at [1138, 560] on div at bounding box center [1301, 398] width 467 height 712
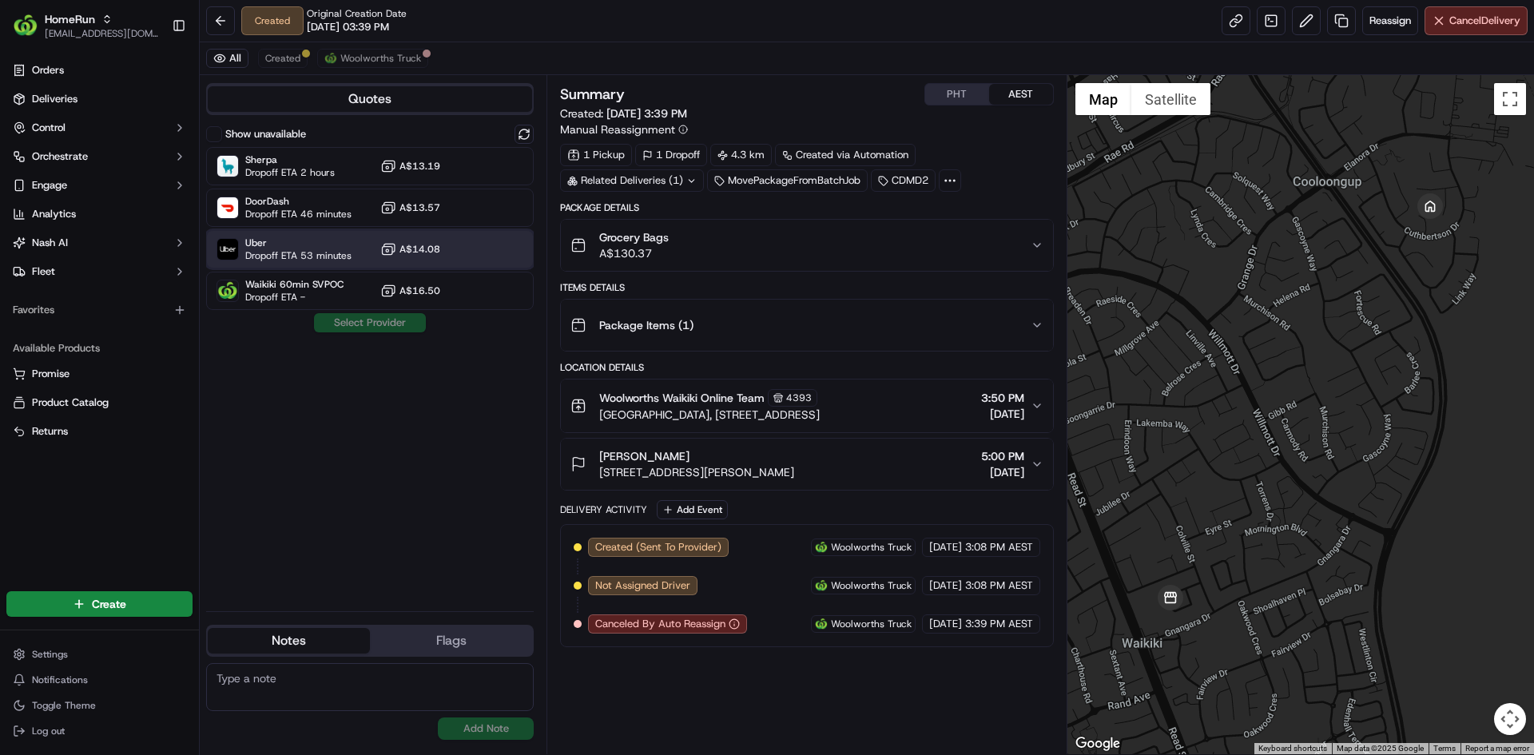
click at [501, 249] on div "Uber Dropoff ETA 53 minutes A$14.08" at bounding box center [370, 249] width 328 height 38
click at [380, 326] on button "Assign Provider" at bounding box center [369, 322] width 113 height 19
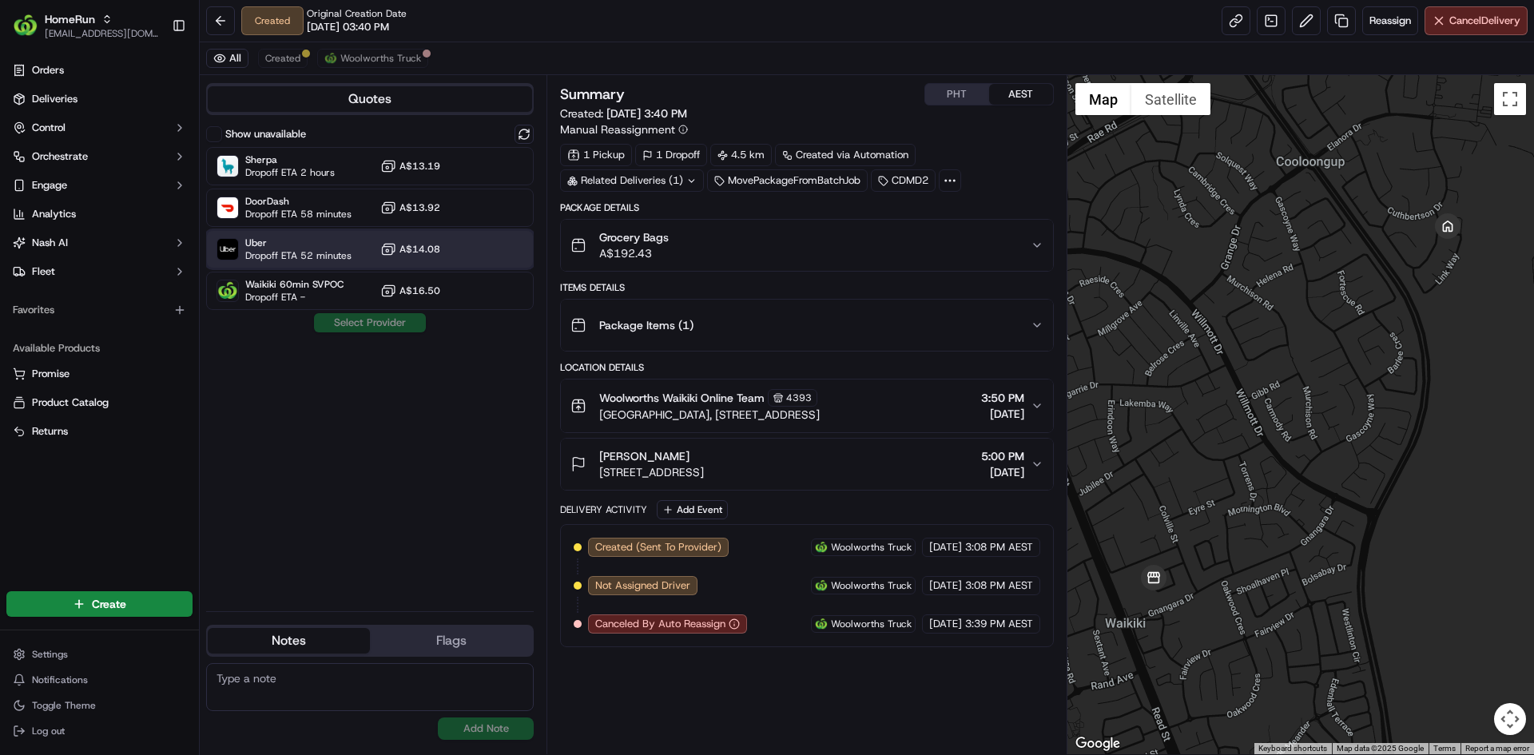
click at [463, 247] on div "Uber Dropoff ETA 52 minutes A$14.08" at bounding box center [370, 249] width 328 height 38
click at [350, 321] on button "Assign Provider" at bounding box center [369, 322] width 113 height 19
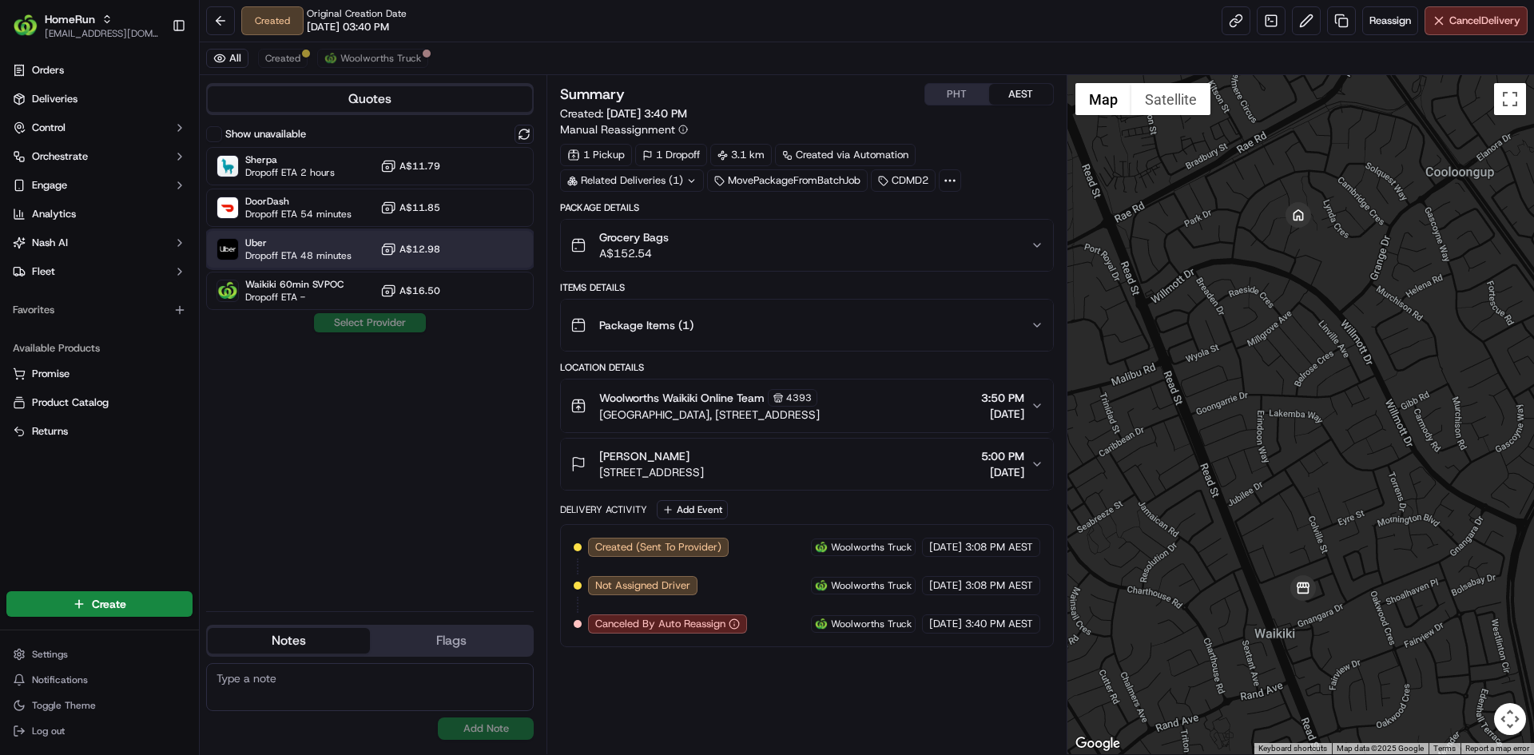
click at [477, 243] on div at bounding box center [484, 249] width 19 height 19
click at [393, 316] on button "Assign Provider" at bounding box center [369, 322] width 113 height 19
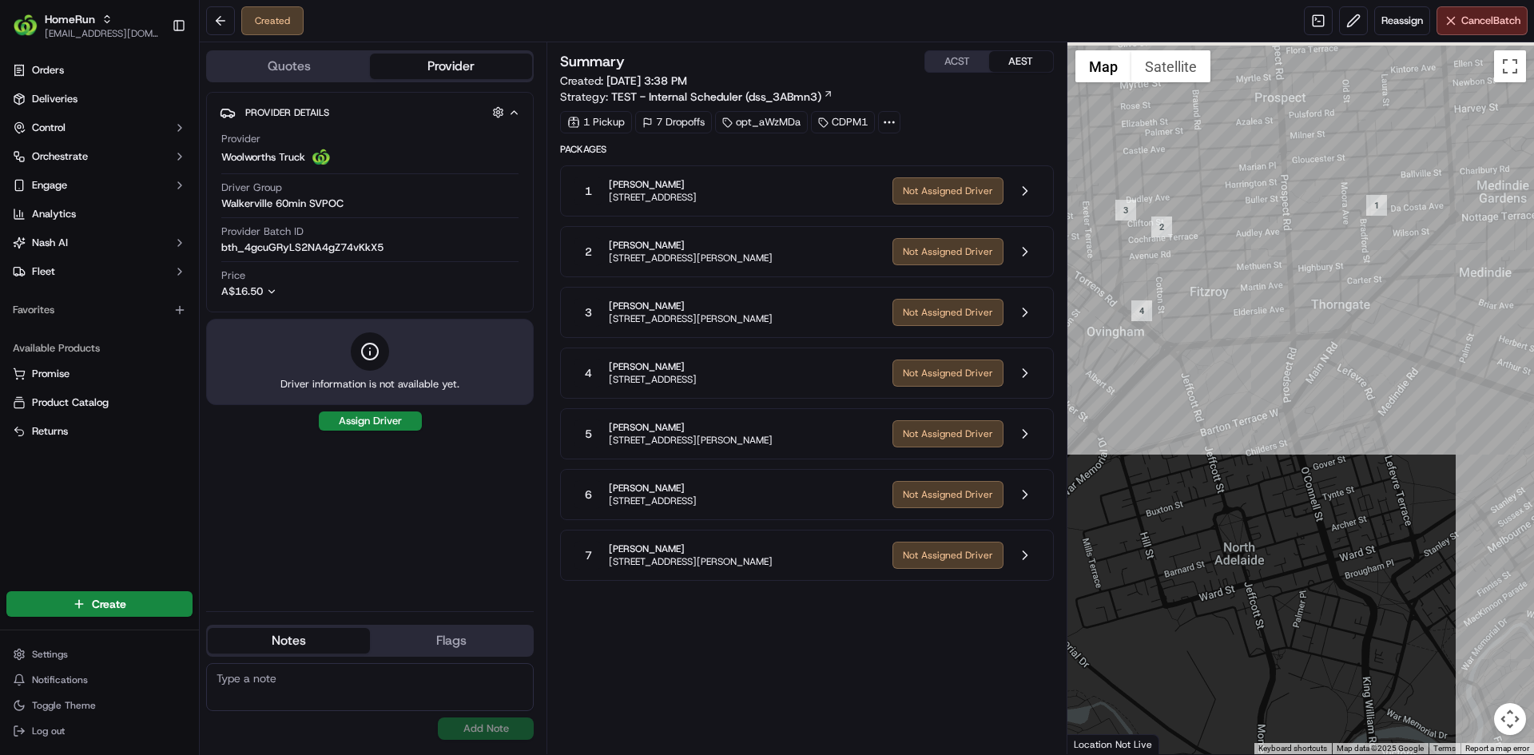
drag, startPoint x: 1109, startPoint y: 171, endPoint x: 1128, endPoint y: 254, distance: 85.1
click at [1128, 254] on div at bounding box center [1301, 398] width 467 height 712
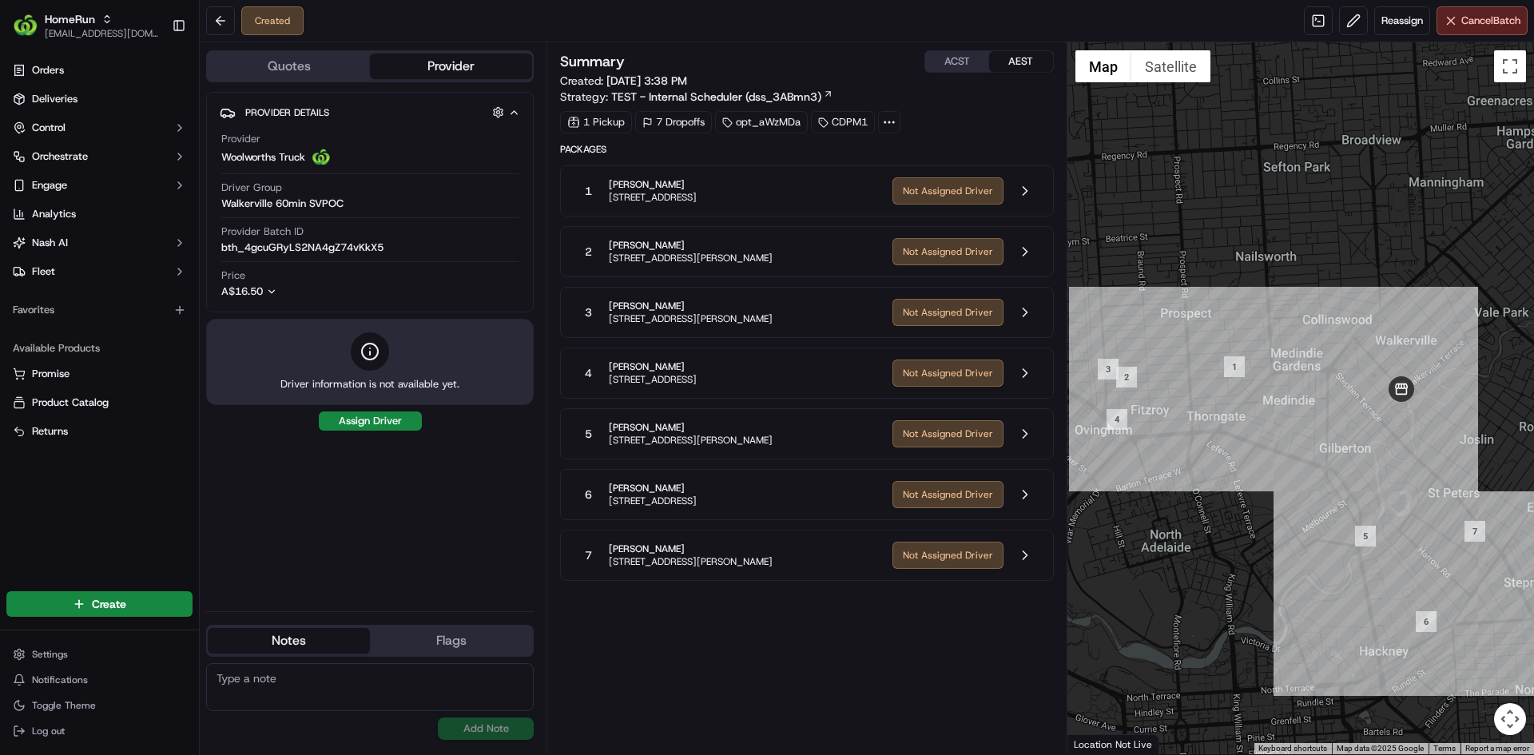
drag, startPoint x: 1269, startPoint y: 499, endPoint x: 1178, endPoint y: 464, distance: 97.6
click at [1178, 464] on div at bounding box center [1301, 398] width 467 height 712
click at [1036, 440] on button at bounding box center [1025, 434] width 30 height 30
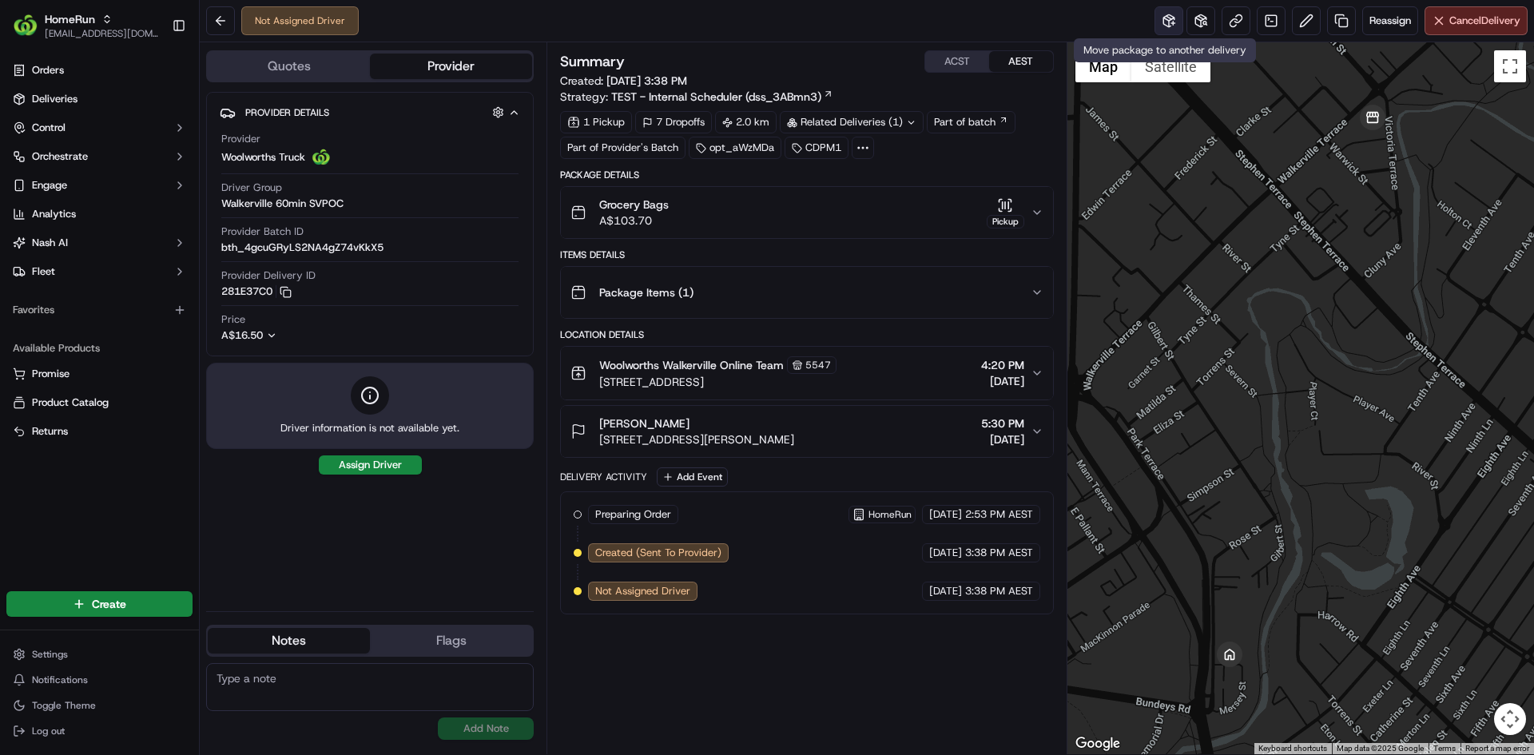
click at [1165, 18] on button at bounding box center [1169, 20] width 29 height 29
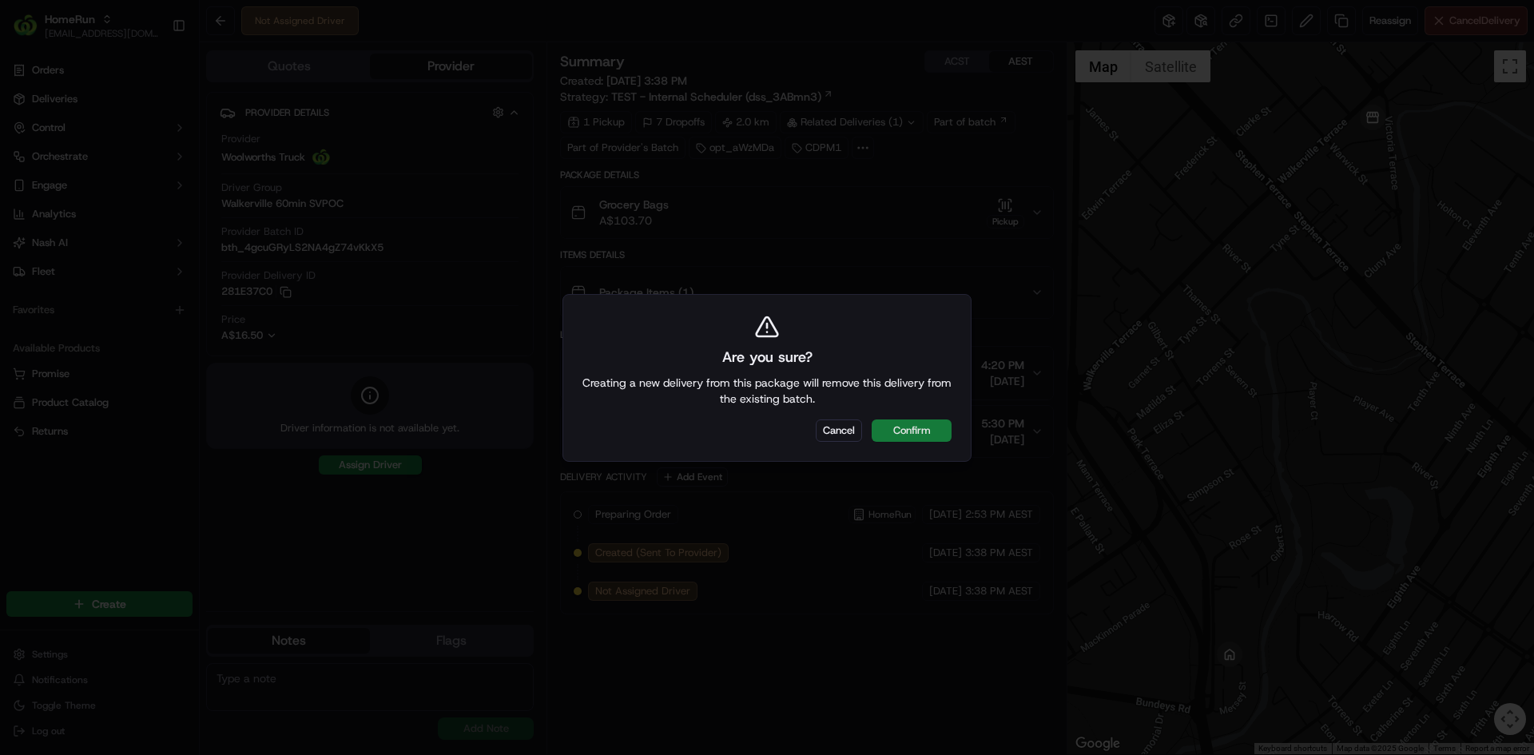
click at [933, 421] on button "Confirm" at bounding box center [912, 431] width 80 height 22
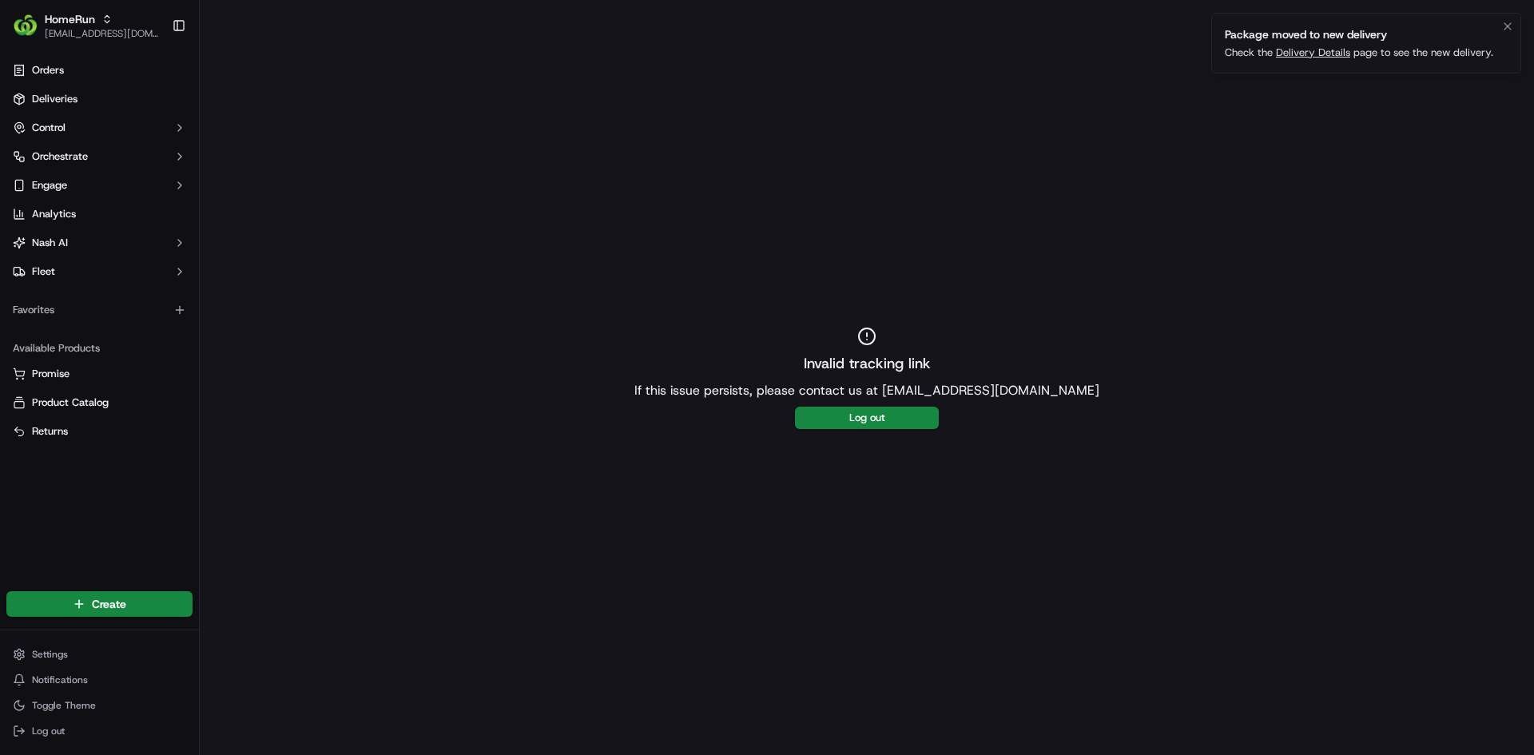
click at [1317, 49] on link "Delivery Details" at bounding box center [1313, 53] width 74 height 14
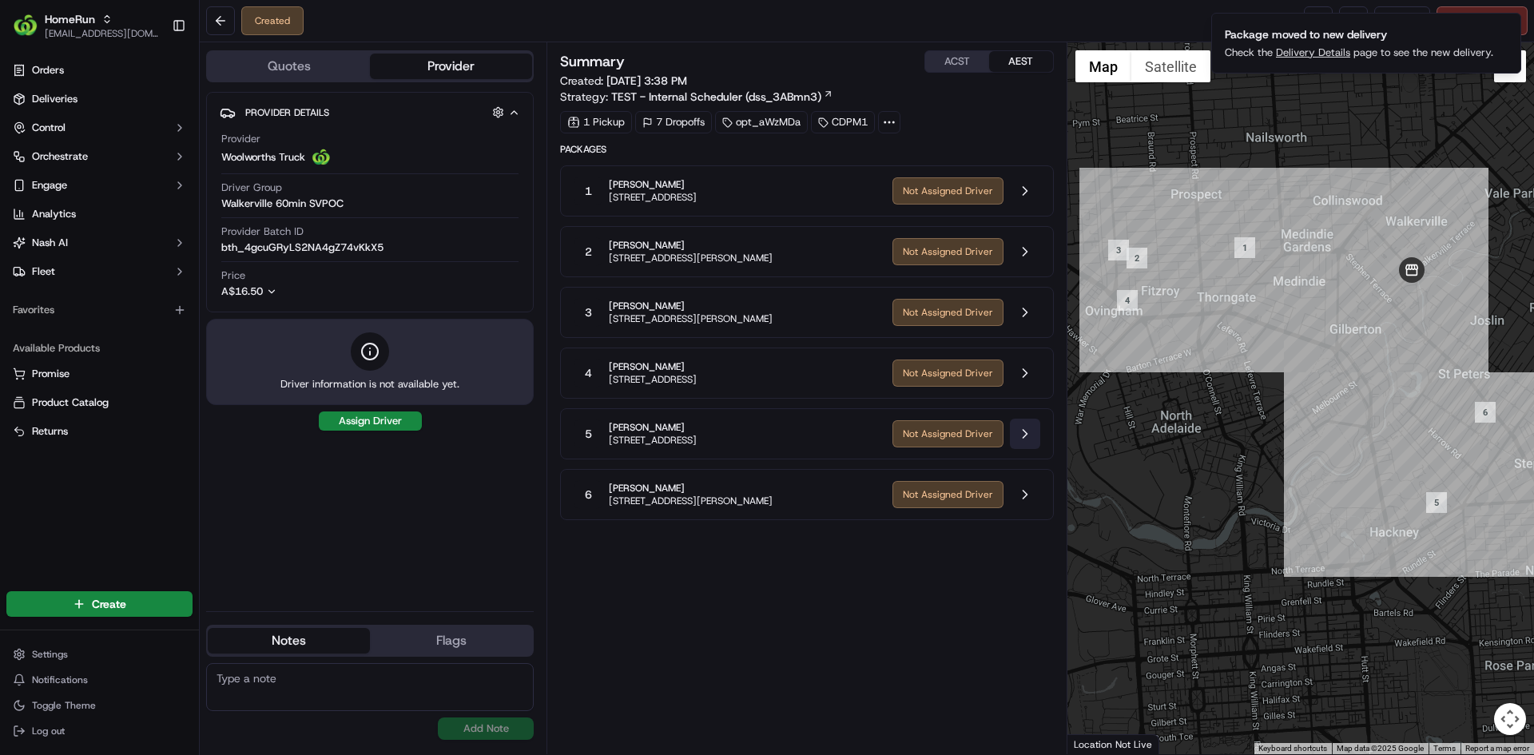
click at [1028, 436] on button at bounding box center [1025, 434] width 30 height 30
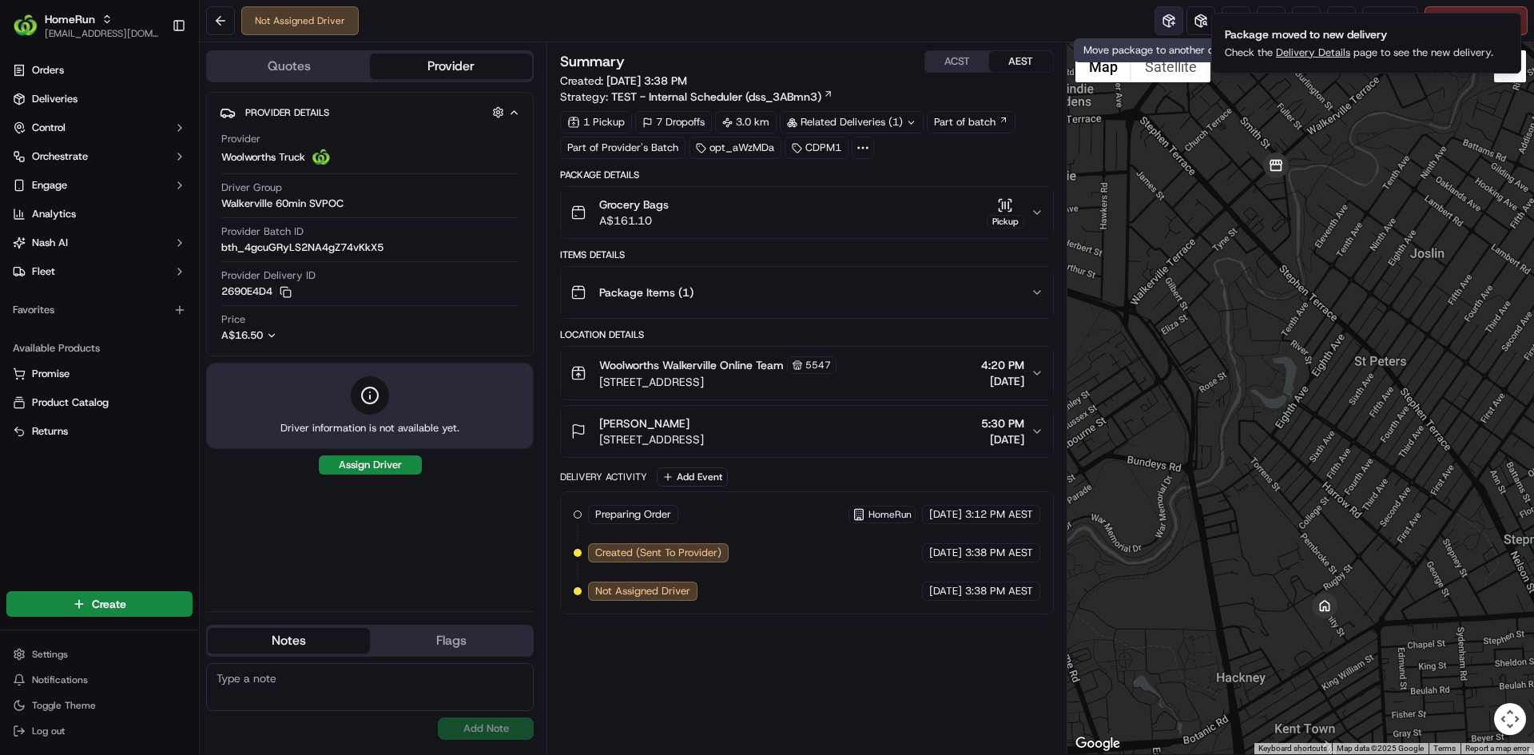
click at [1167, 24] on button at bounding box center [1169, 20] width 29 height 29
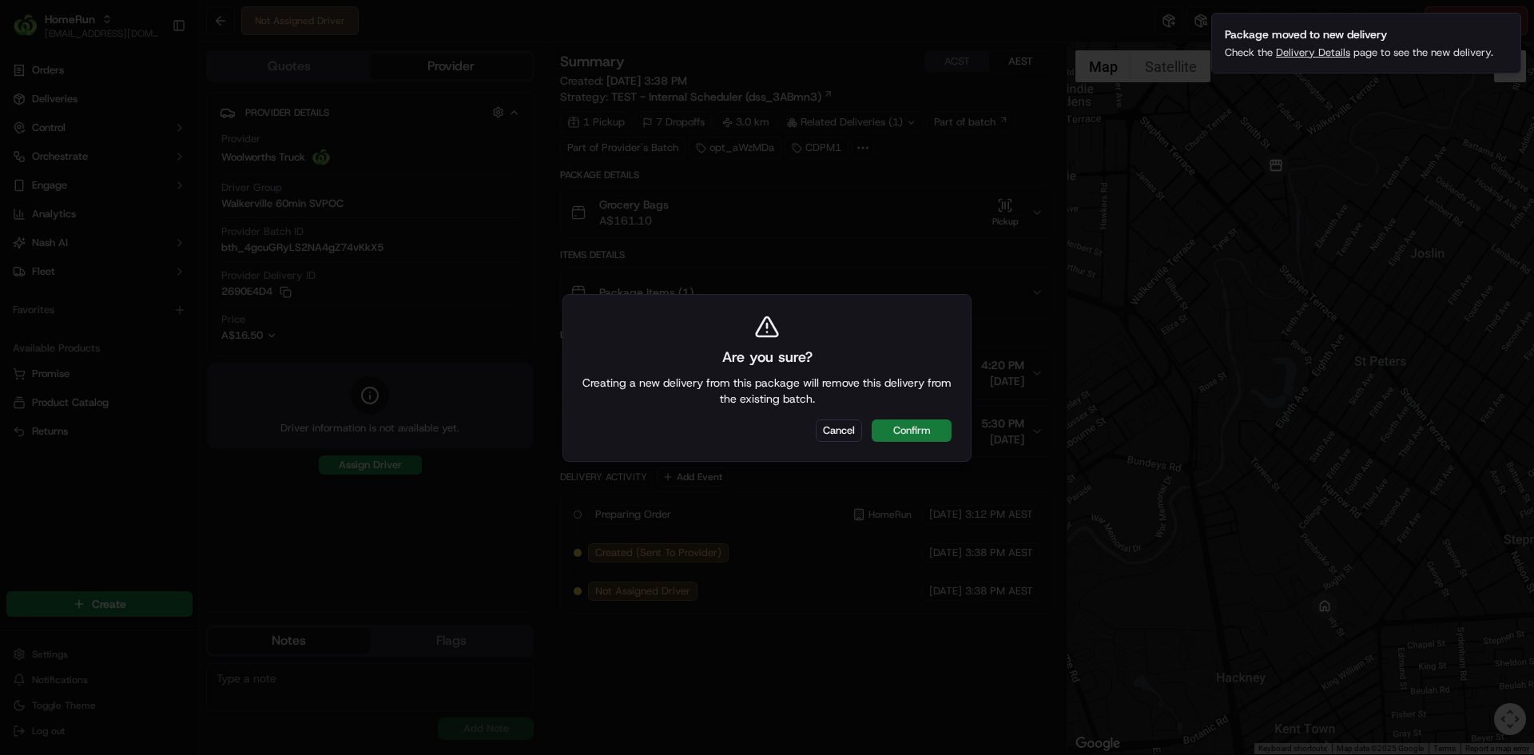
click at [942, 427] on button "Confirm" at bounding box center [912, 431] width 80 height 22
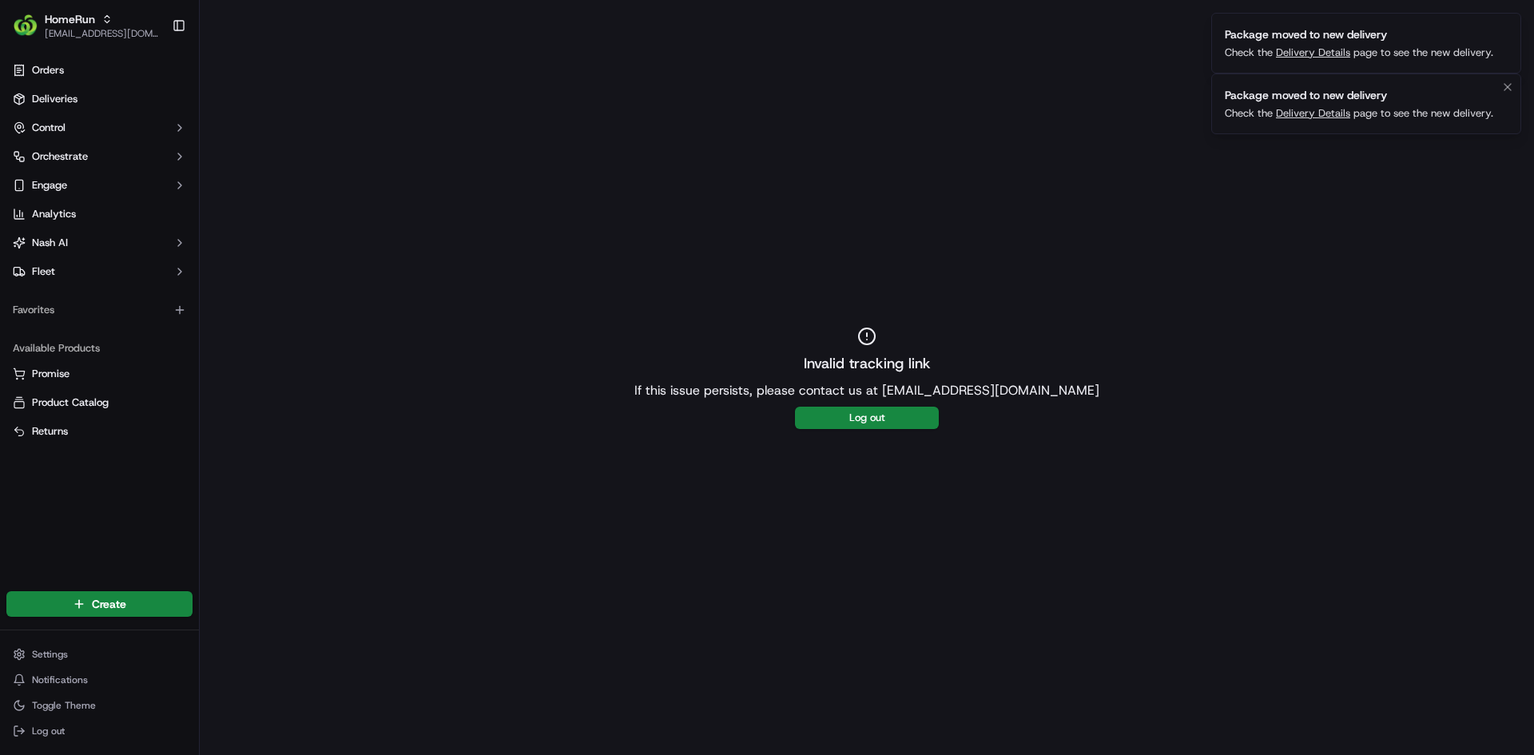
click at [1322, 114] on link "Delivery Details" at bounding box center [1313, 113] width 74 height 14
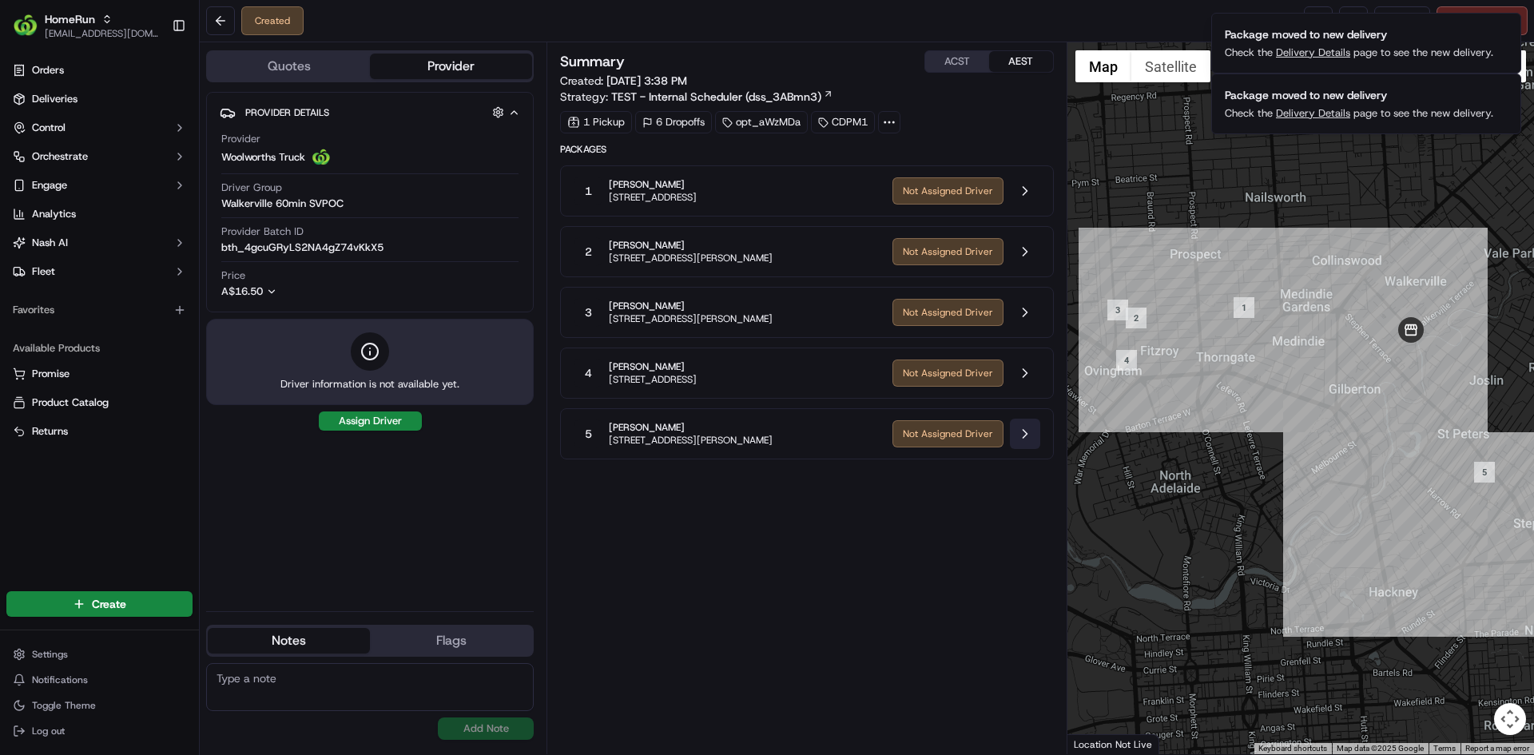
click at [1034, 431] on button at bounding box center [1025, 434] width 30 height 30
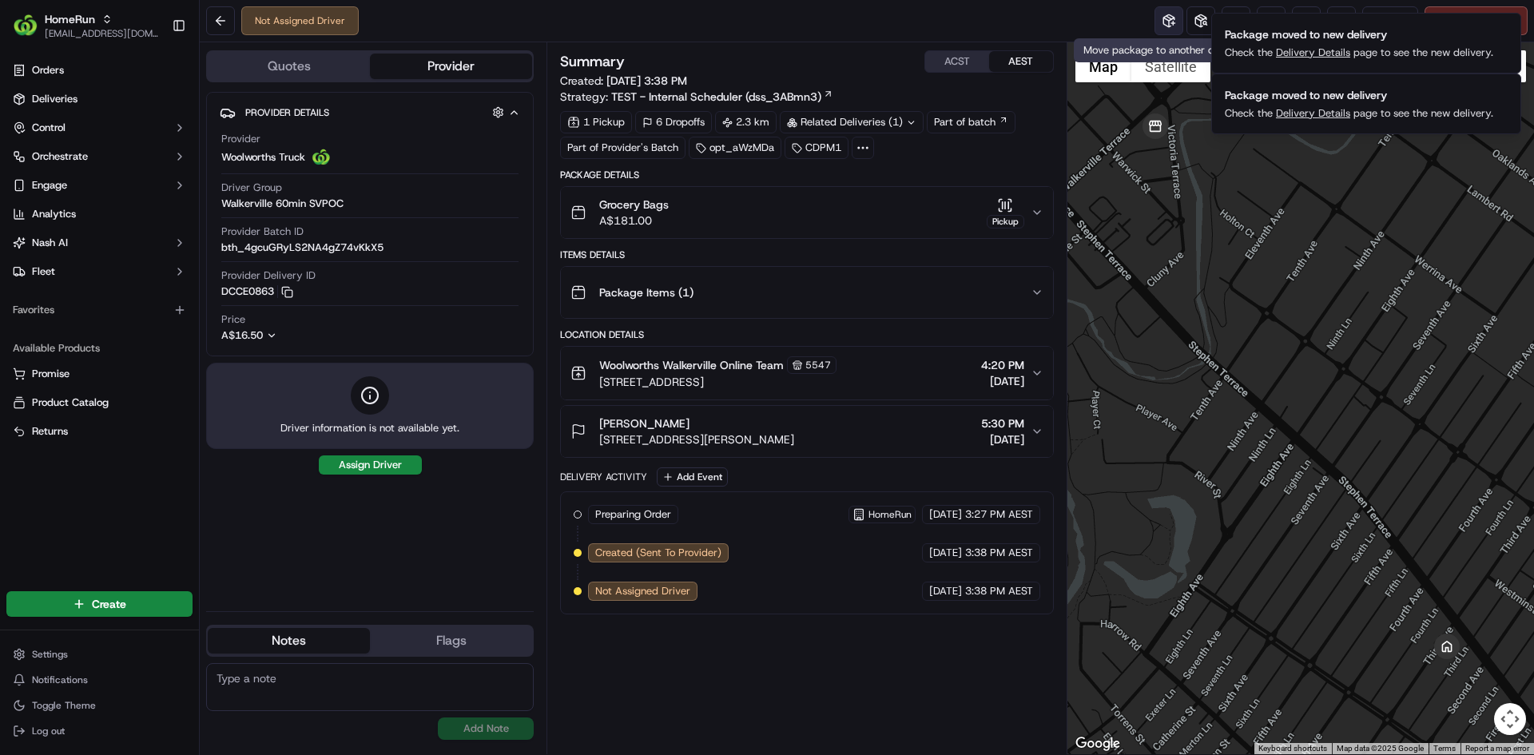
click at [1170, 25] on button at bounding box center [1169, 20] width 29 height 29
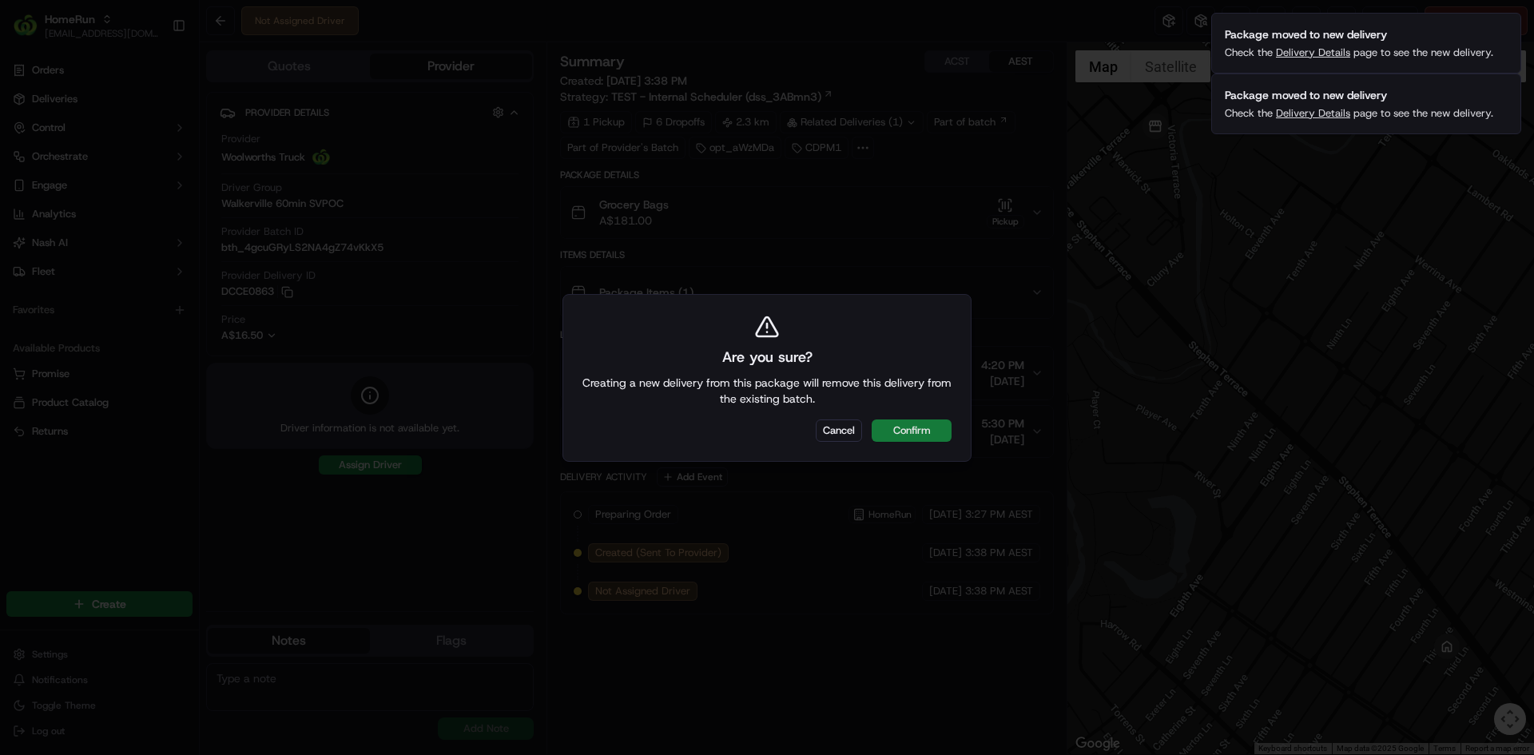
click at [909, 425] on button "Confirm" at bounding box center [912, 431] width 80 height 22
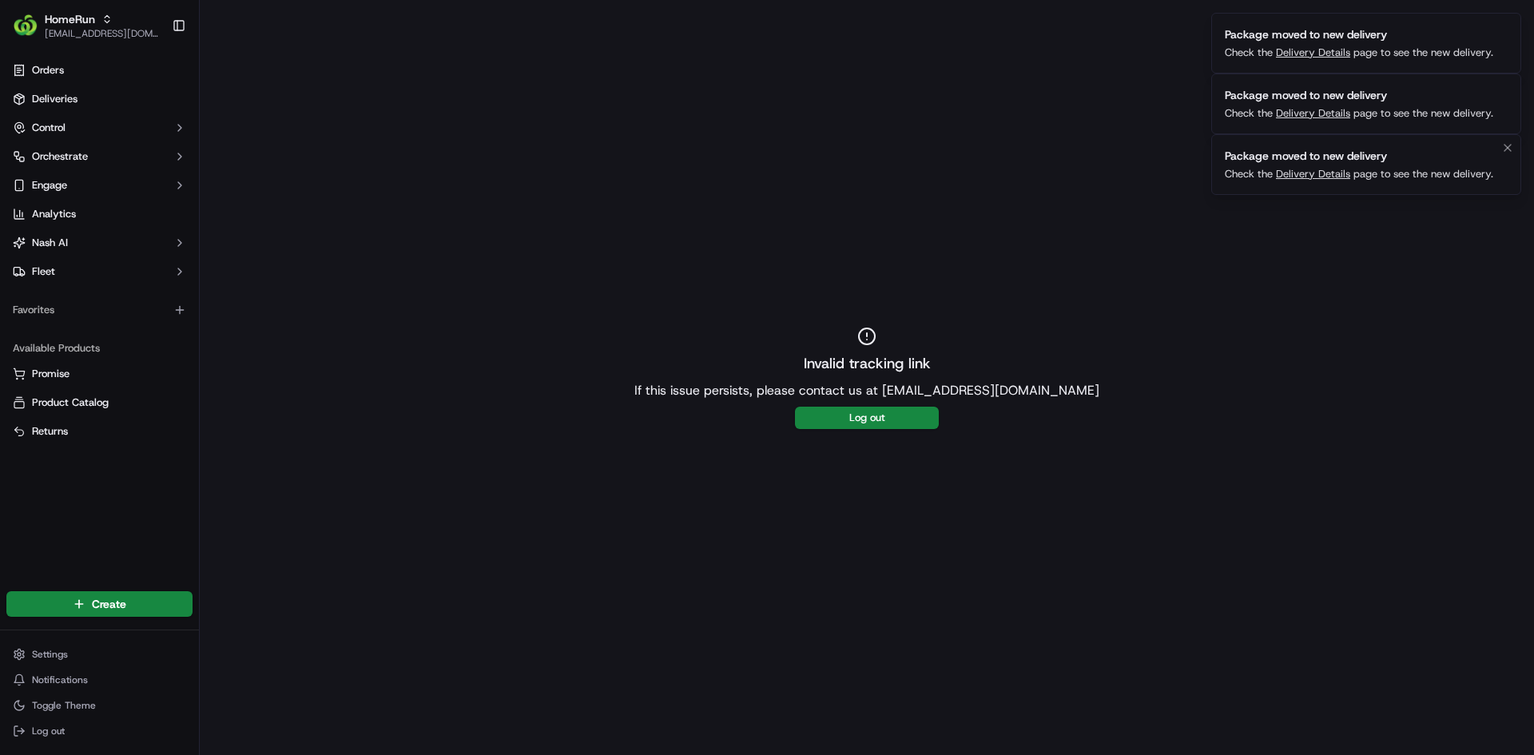
click at [1310, 177] on link "Delivery Details" at bounding box center [1313, 174] width 74 height 14
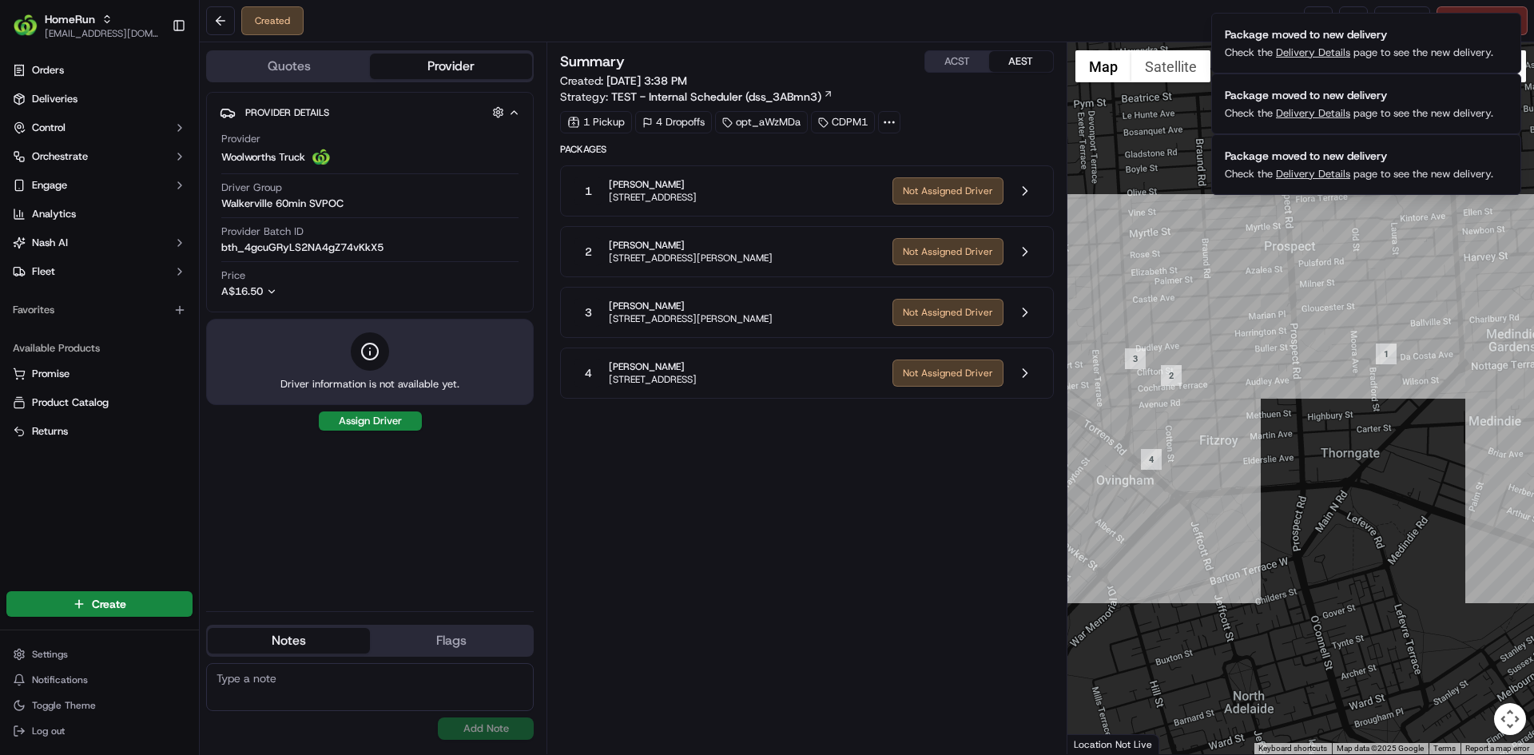
drag, startPoint x: 1326, startPoint y: 416, endPoint x: 1366, endPoint y: 432, distance: 42.7
click at [1366, 432] on div at bounding box center [1301, 398] width 467 height 712
click at [1029, 316] on button at bounding box center [1025, 312] width 30 height 30
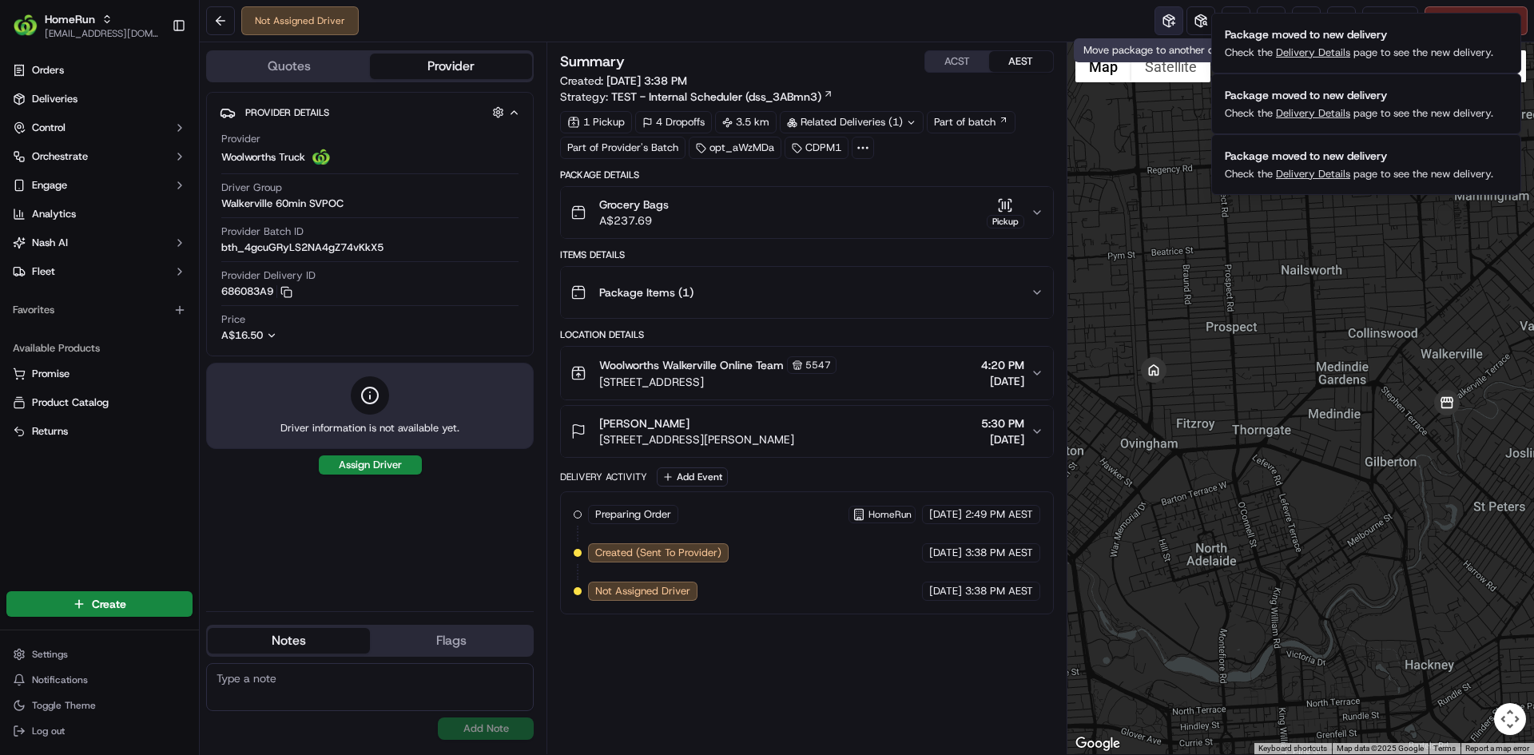
click at [1164, 17] on button at bounding box center [1169, 20] width 29 height 29
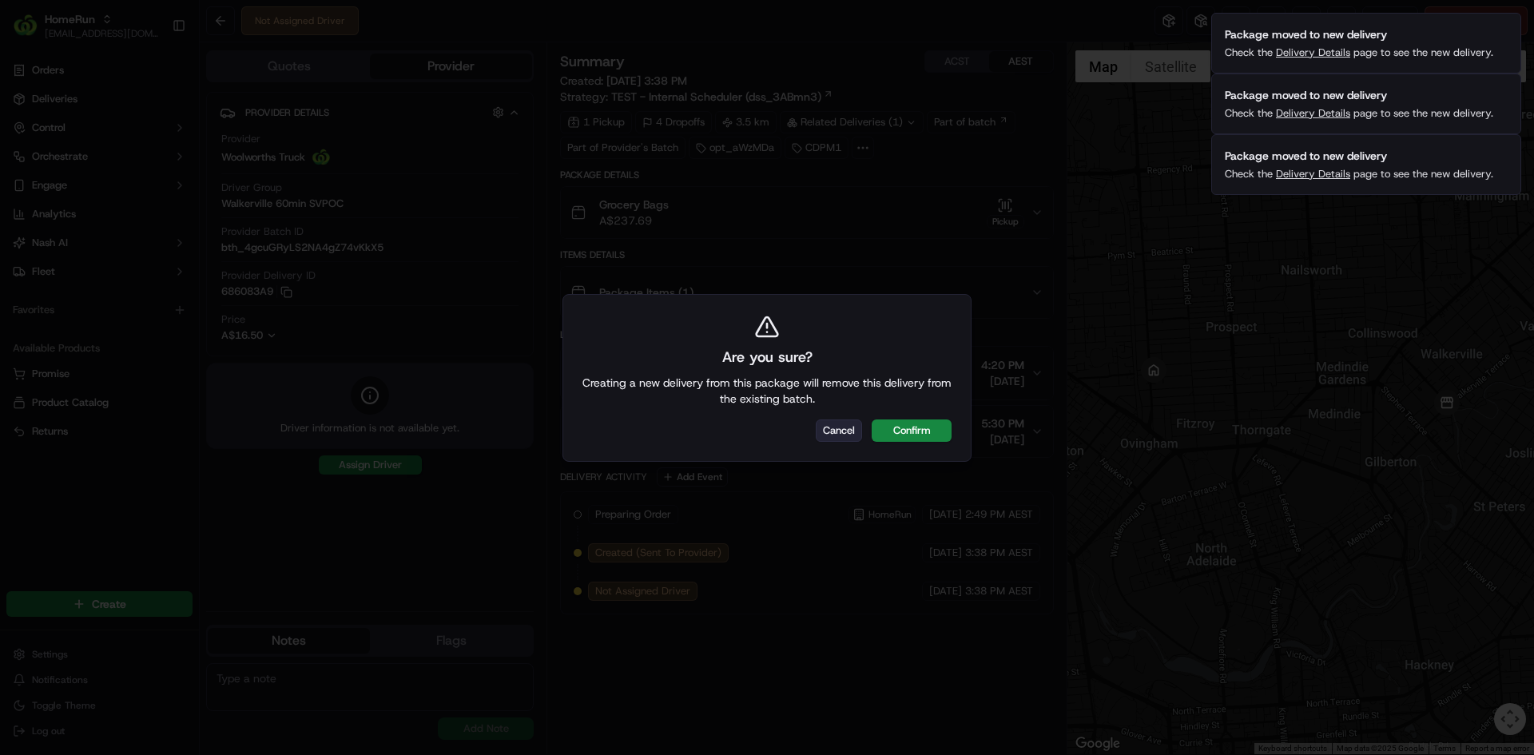
click at [844, 425] on button "Cancel" at bounding box center [839, 431] width 46 height 22
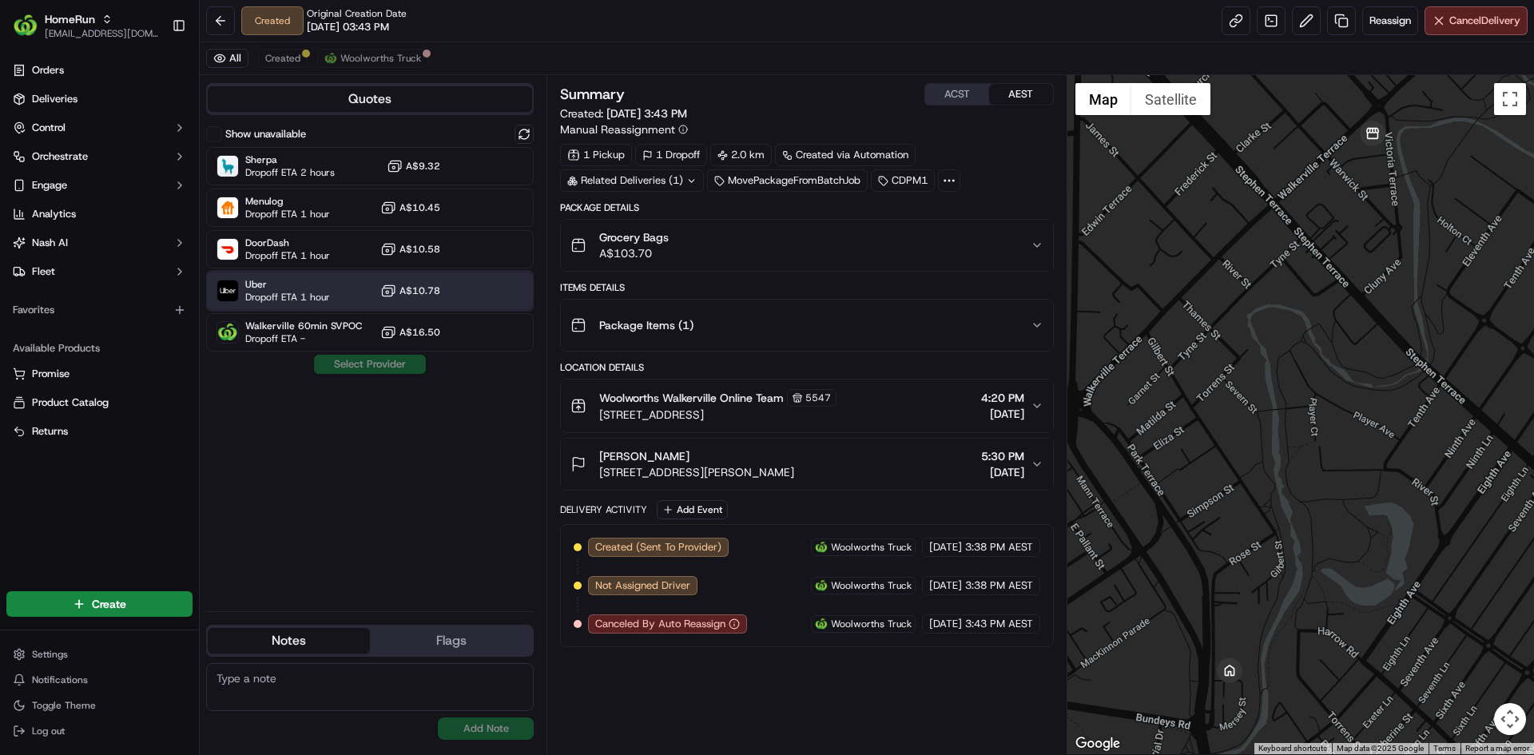
click at [491, 286] on div at bounding box center [484, 290] width 19 height 19
click at [372, 364] on button "Assign Provider" at bounding box center [369, 364] width 113 height 19
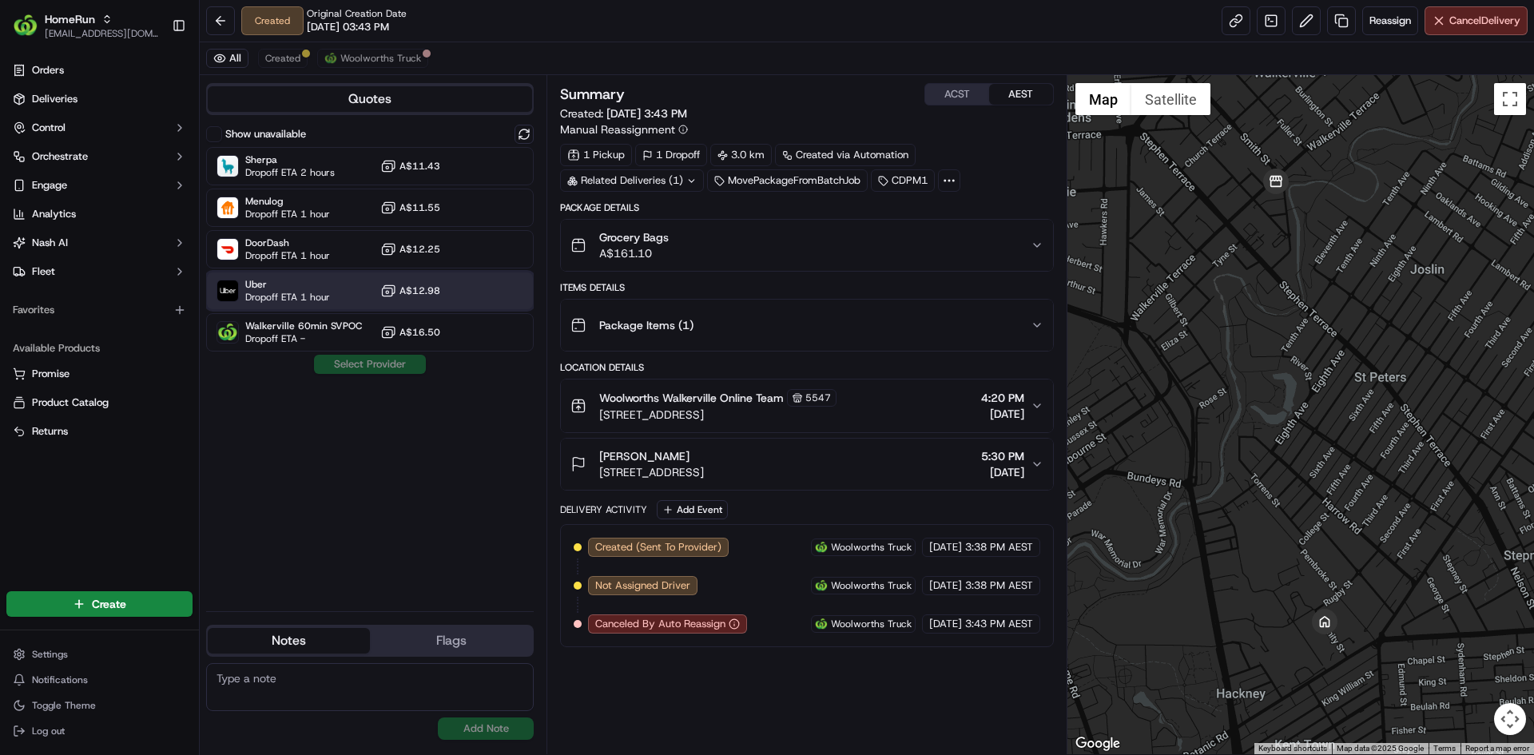
click at [490, 296] on div at bounding box center [484, 290] width 19 height 19
click at [382, 364] on button "Assign Provider" at bounding box center [369, 364] width 113 height 19
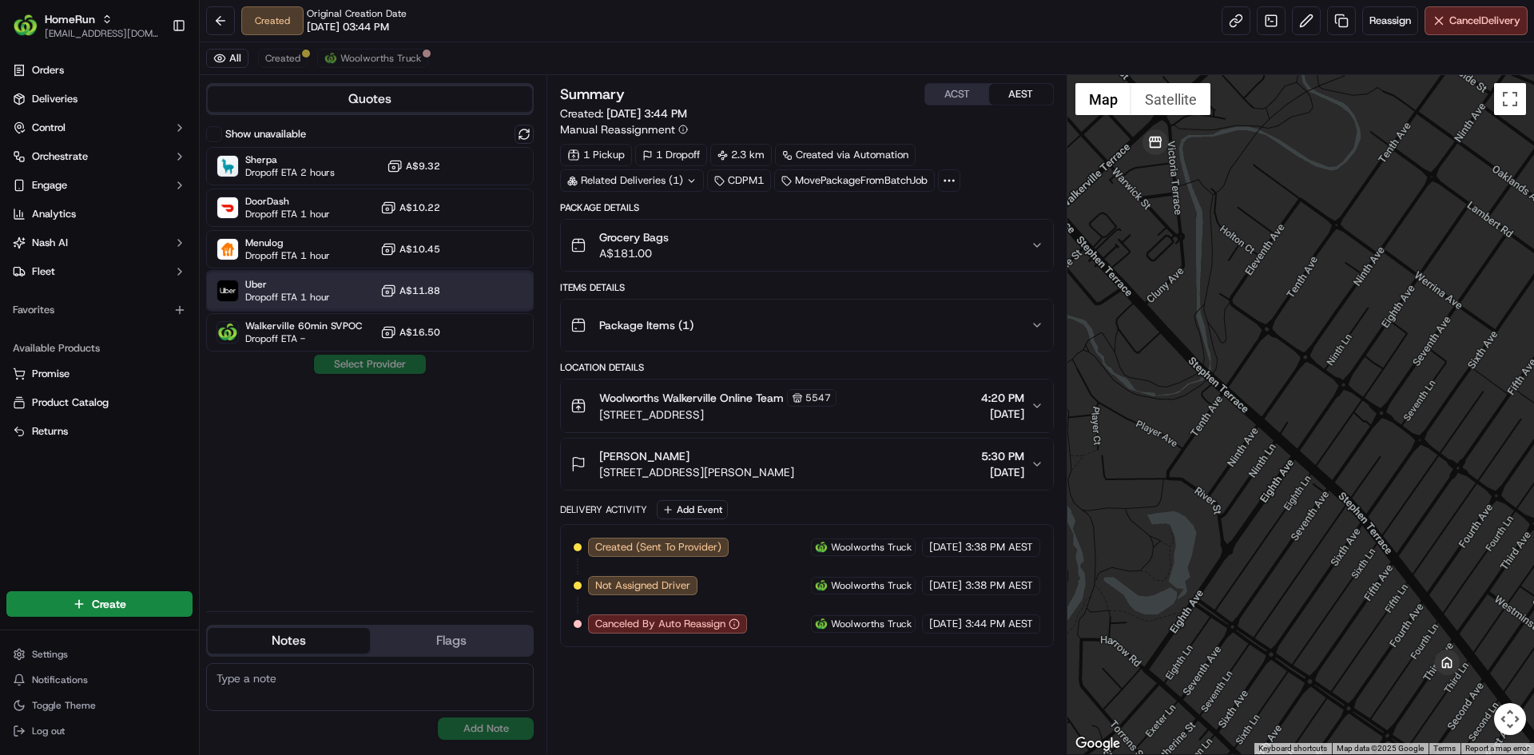
click at [507, 283] on div "Uber Dropoff ETA 1 hour A$11.88" at bounding box center [370, 291] width 328 height 38
click at [352, 369] on button "Assign Provider" at bounding box center [369, 364] width 113 height 19
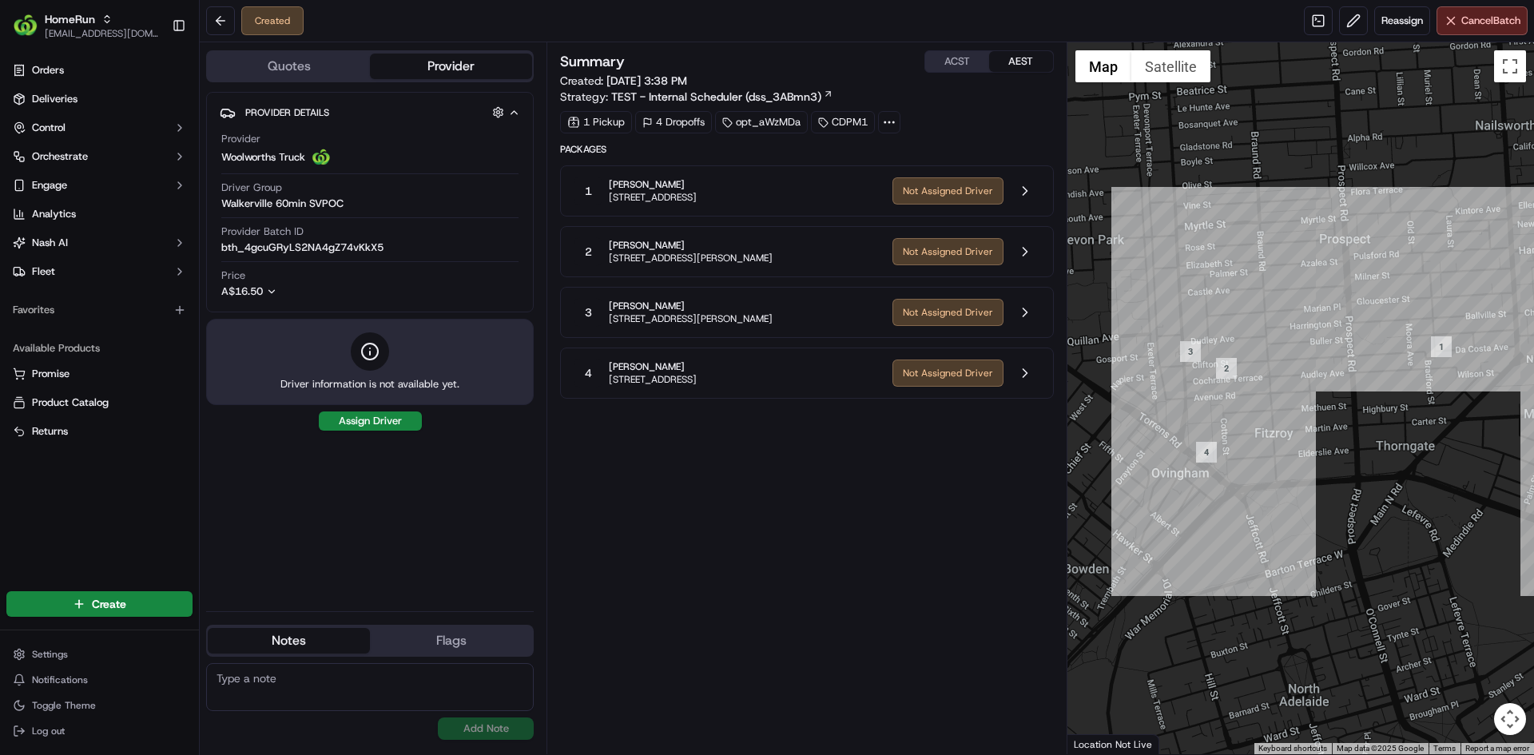
drag, startPoint x: 1181, startPoint y: 444, endPoint x: 1317, endPoint y: 485, distance: 142.1
click at [1317, 485] on div at bounding box center [1301, 398] width 467 height 712
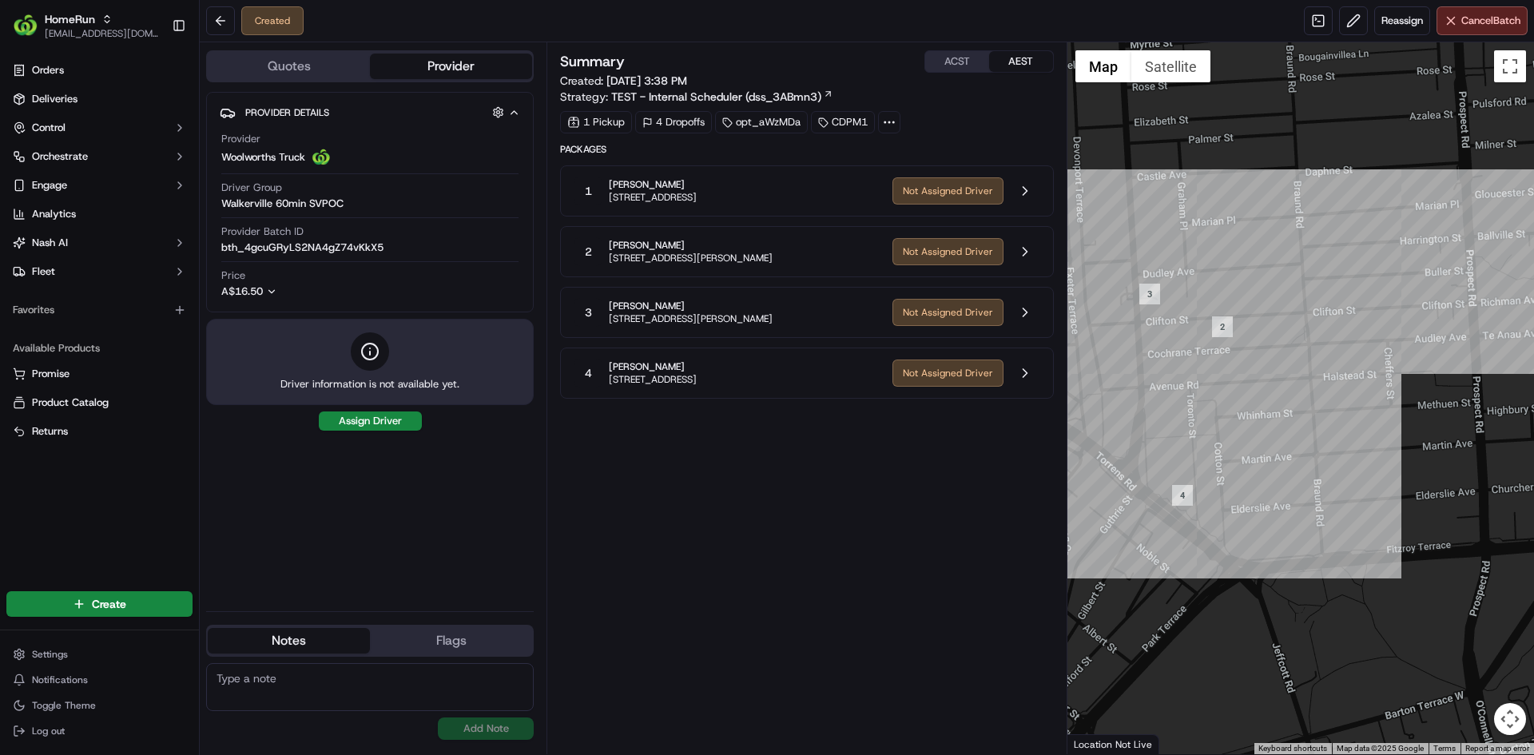
drag, startPoint x: 1267, startPoint y: 417, endPoint x: 1316, endPoint y: 424, distance: 50.1
click at [1316, 424] on div at bounding box center [1301, 398] width 467 height 712
click at [1026, 375] on button at bounding box center [1025, 373] width 30 height 30
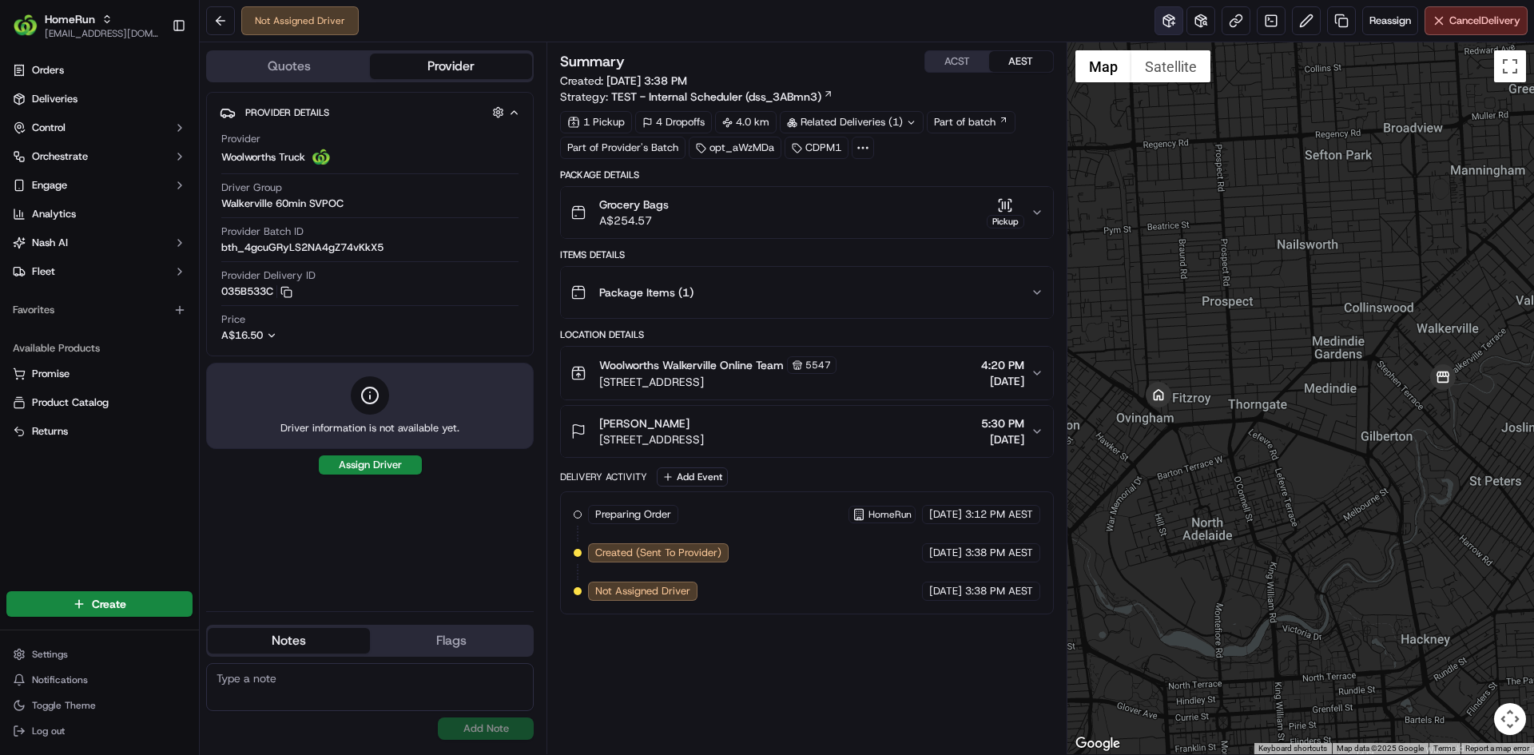
click at [1165, 27] on button at bounding box center [1169, 20] width 29 height 29
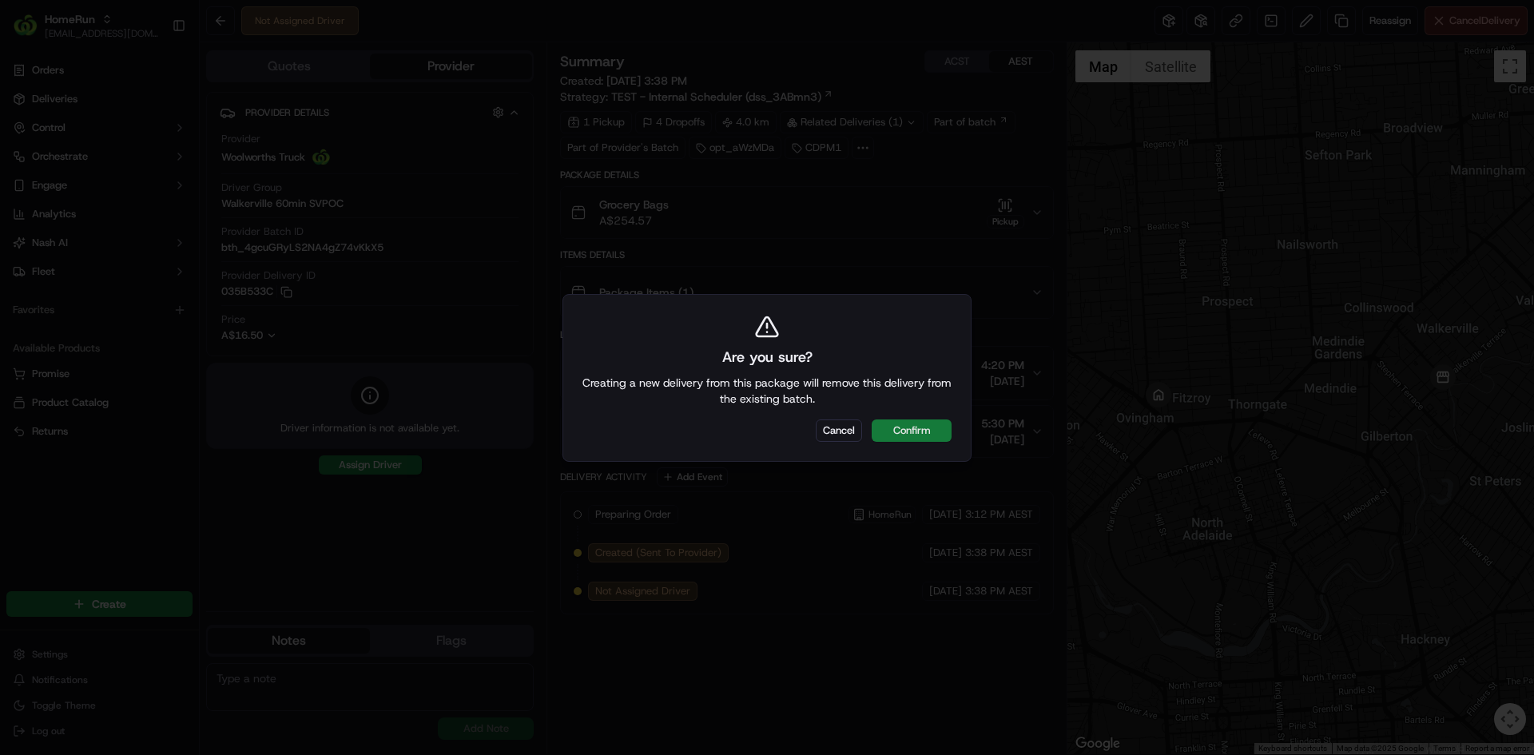
click at [894, 424] on button "Confirm" at bounding box center [912, 431] width 80 height 22
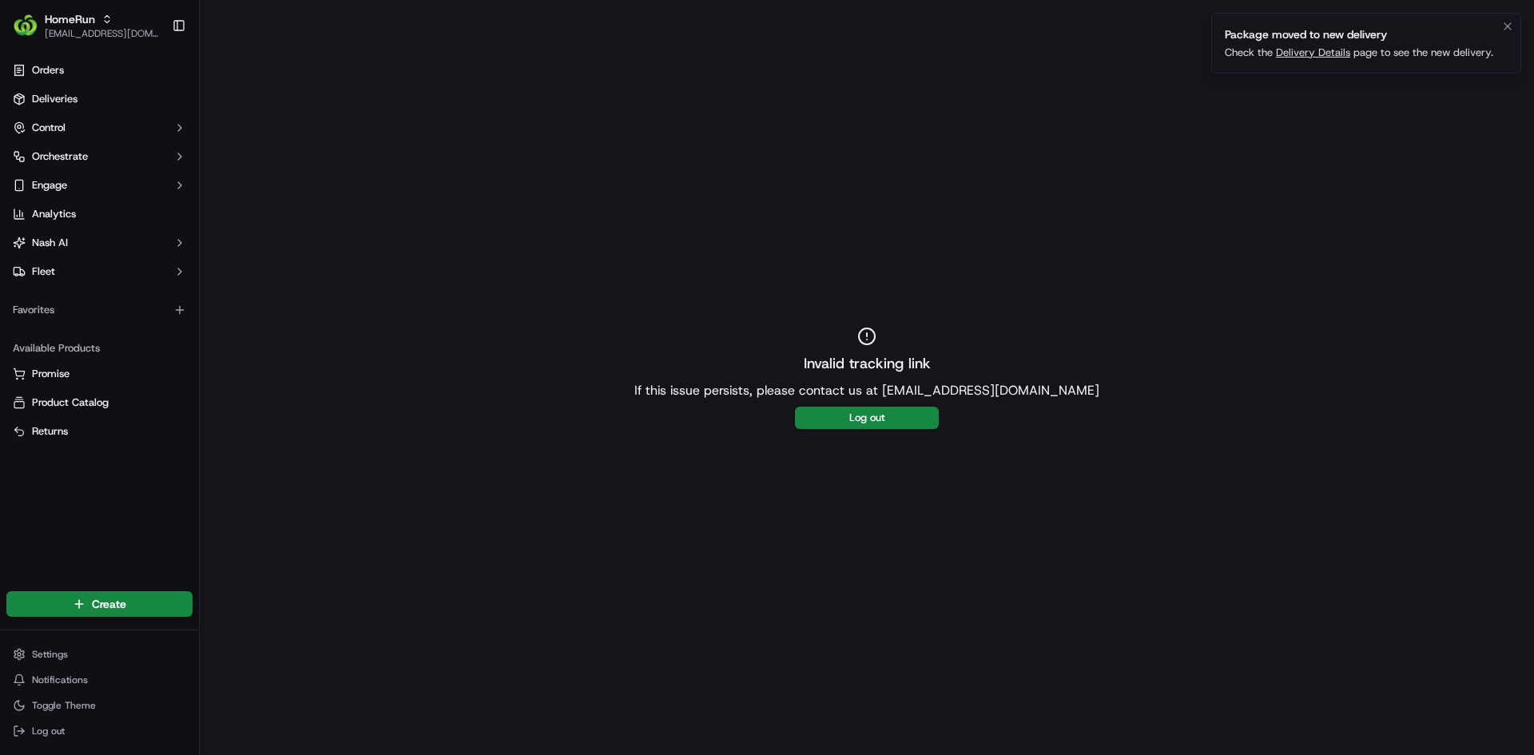
click at [1294, 49] on link "Delivery Details" at bounding box center [1313, 53] width 74 height 14
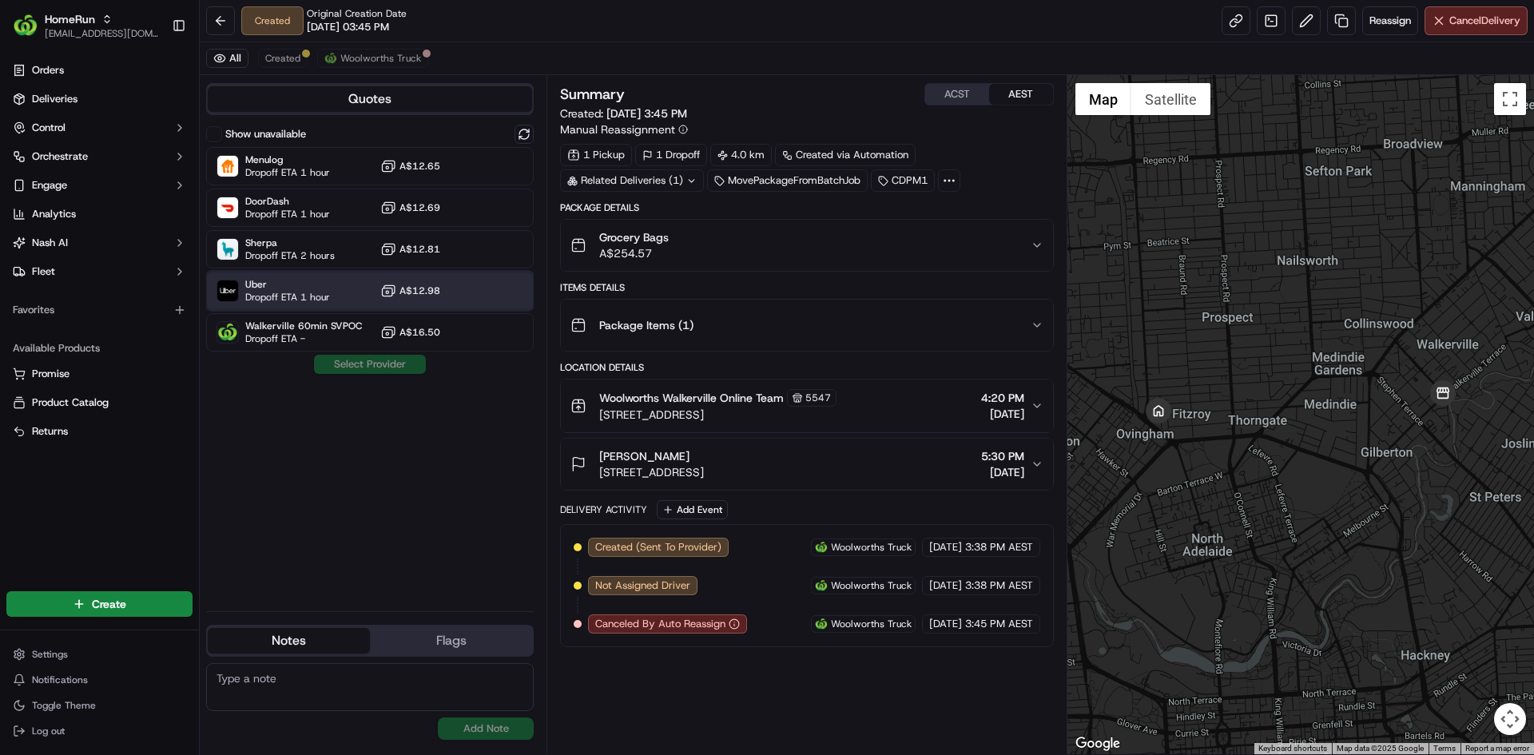
click at [488, 294] on div at bounding box center [484, 290] width 19 height 19
click at [398, 364] on button "Assign Provider" at bounding box center [369, 364] width 113 height 19
